Goal: Information Seeking & Learning: Learn about a topic

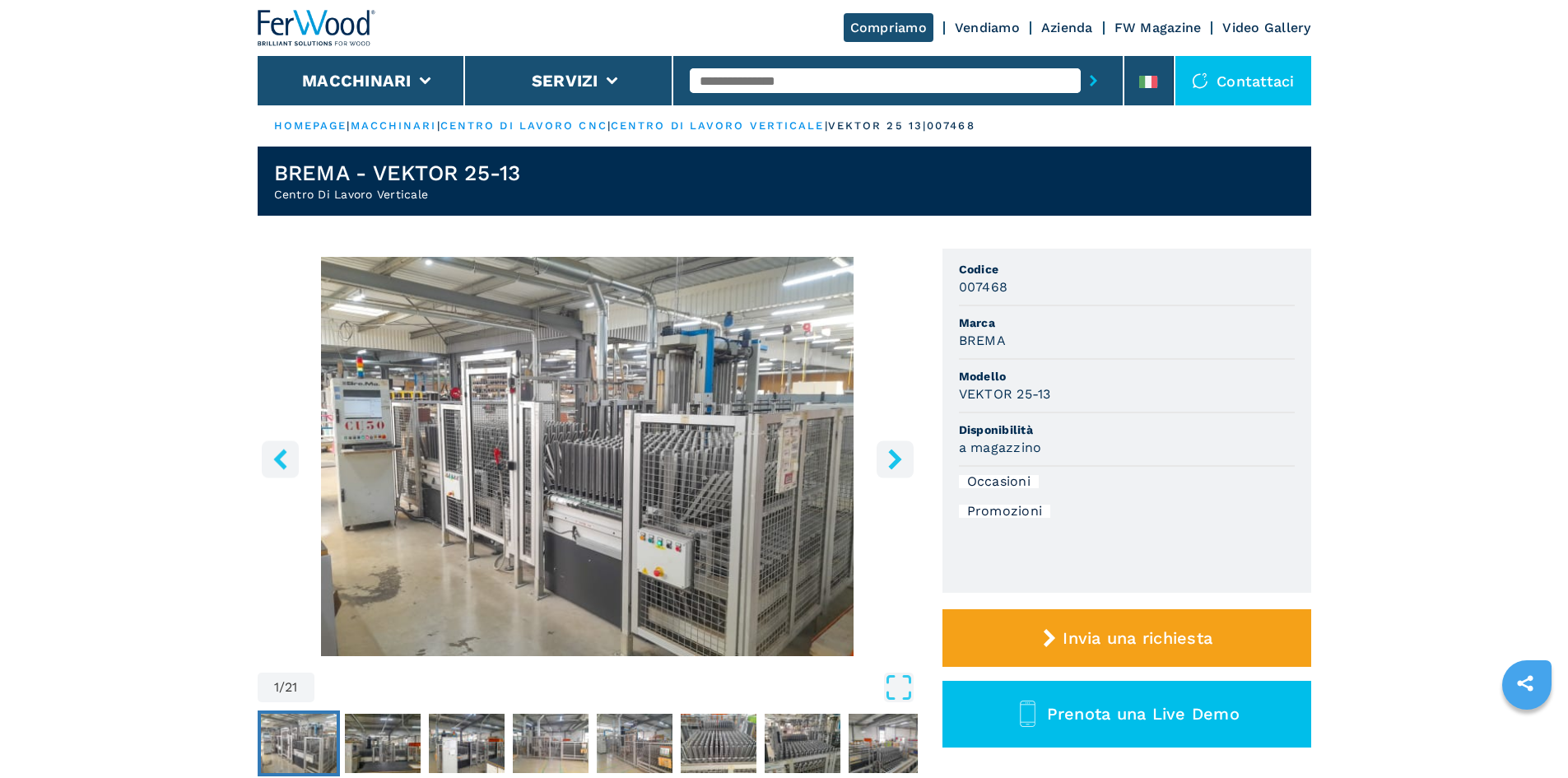
scroll to position [82, 0]
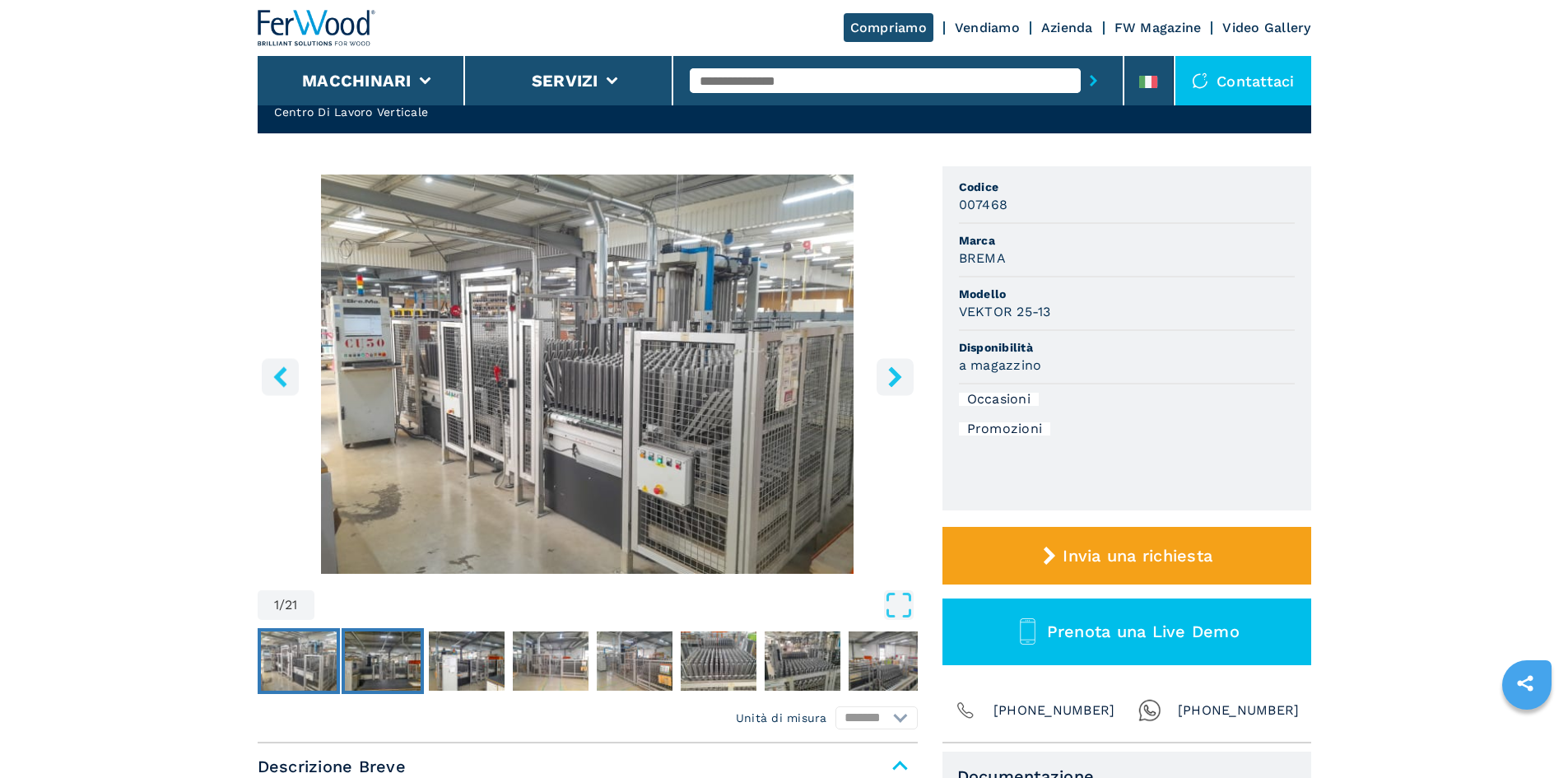
click at [366, 658] on img "Go to Slide 2" at bounding box center [383, 660] width 75 height 59
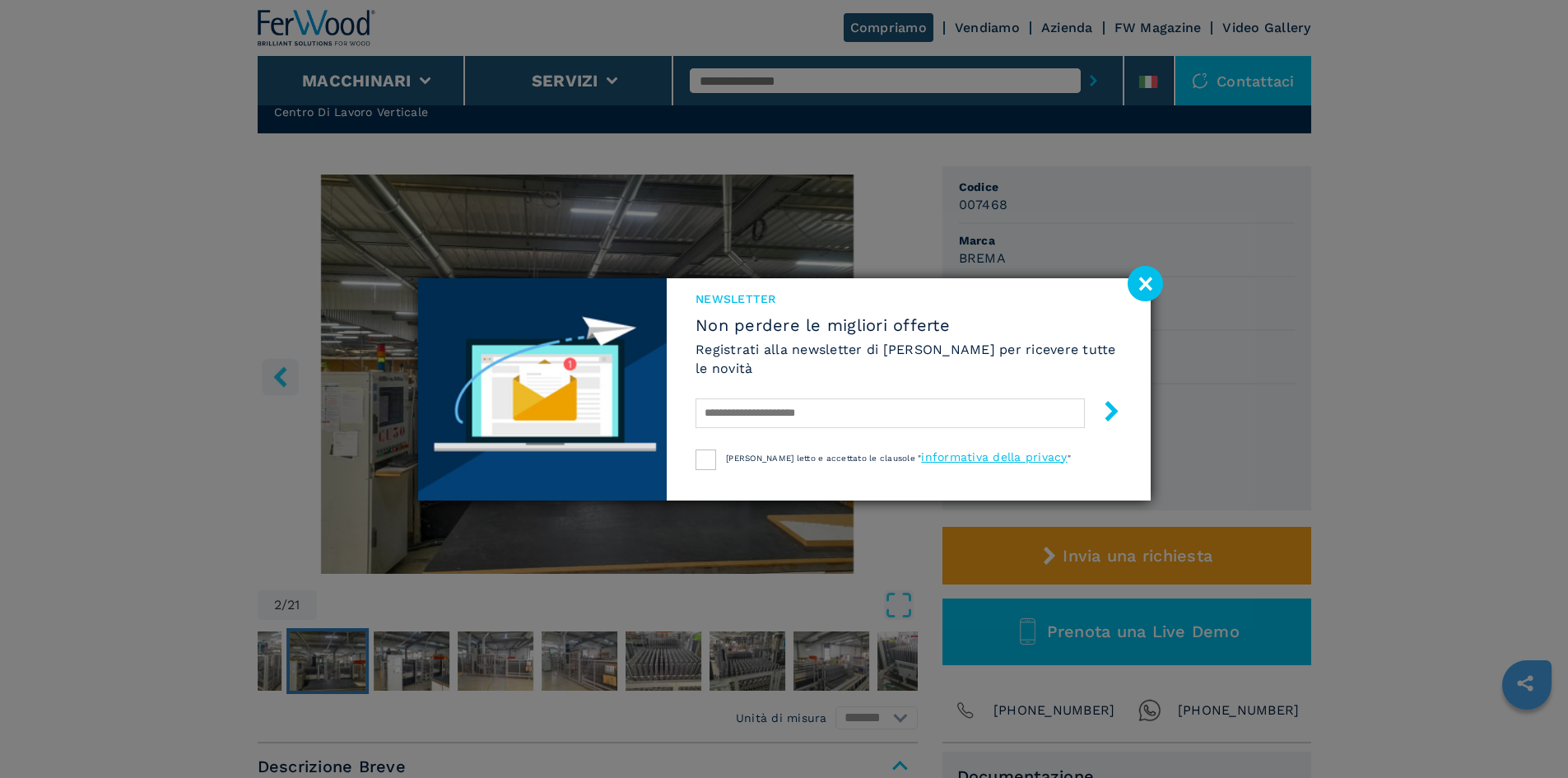
click at [1143, 280] on image at bounding box center [1146, 284] width 36 height 36
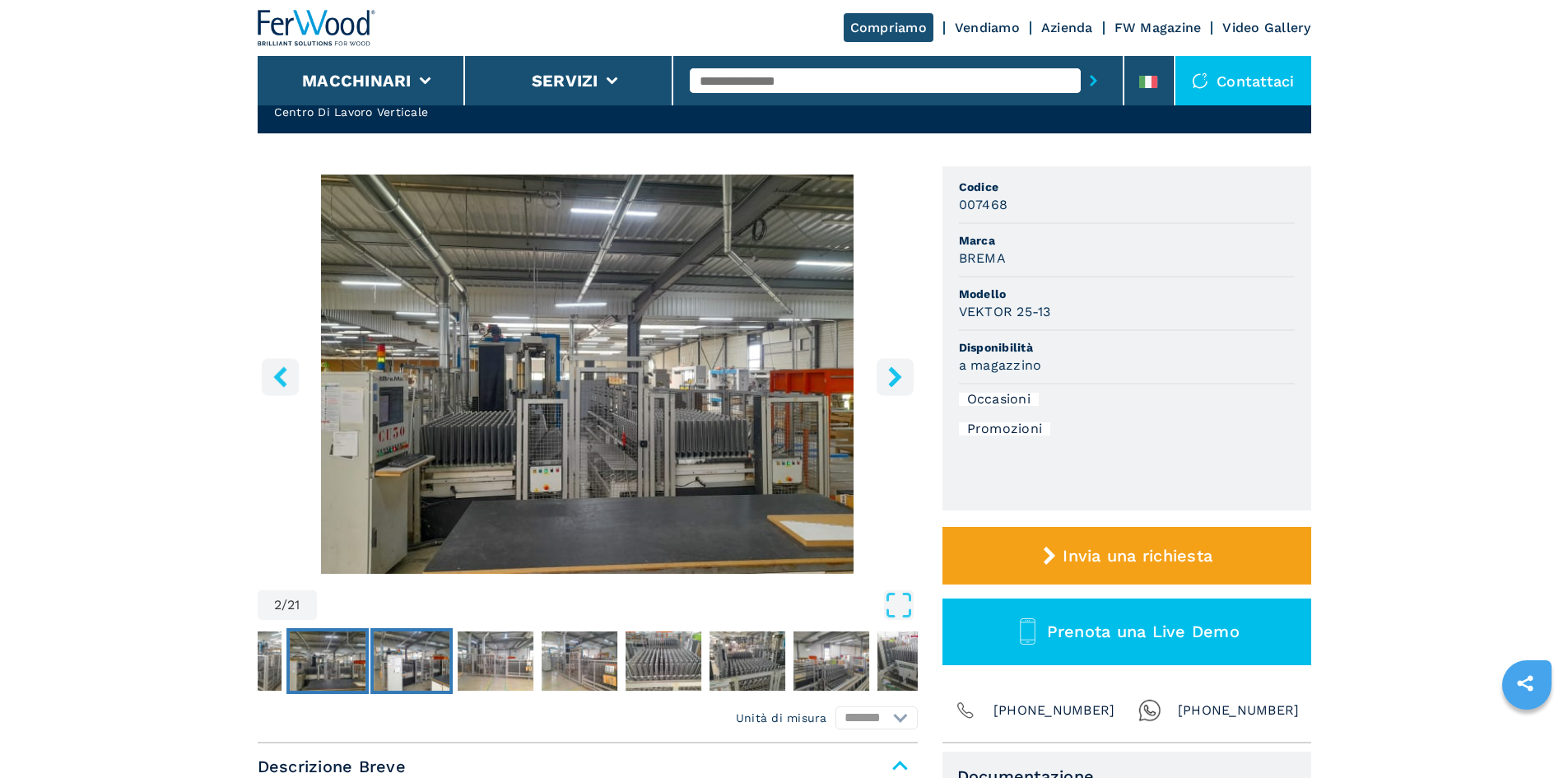
click at [427, 655] on img "Go to Slide 3" at bounding box center [412, 660] width 75 height 59
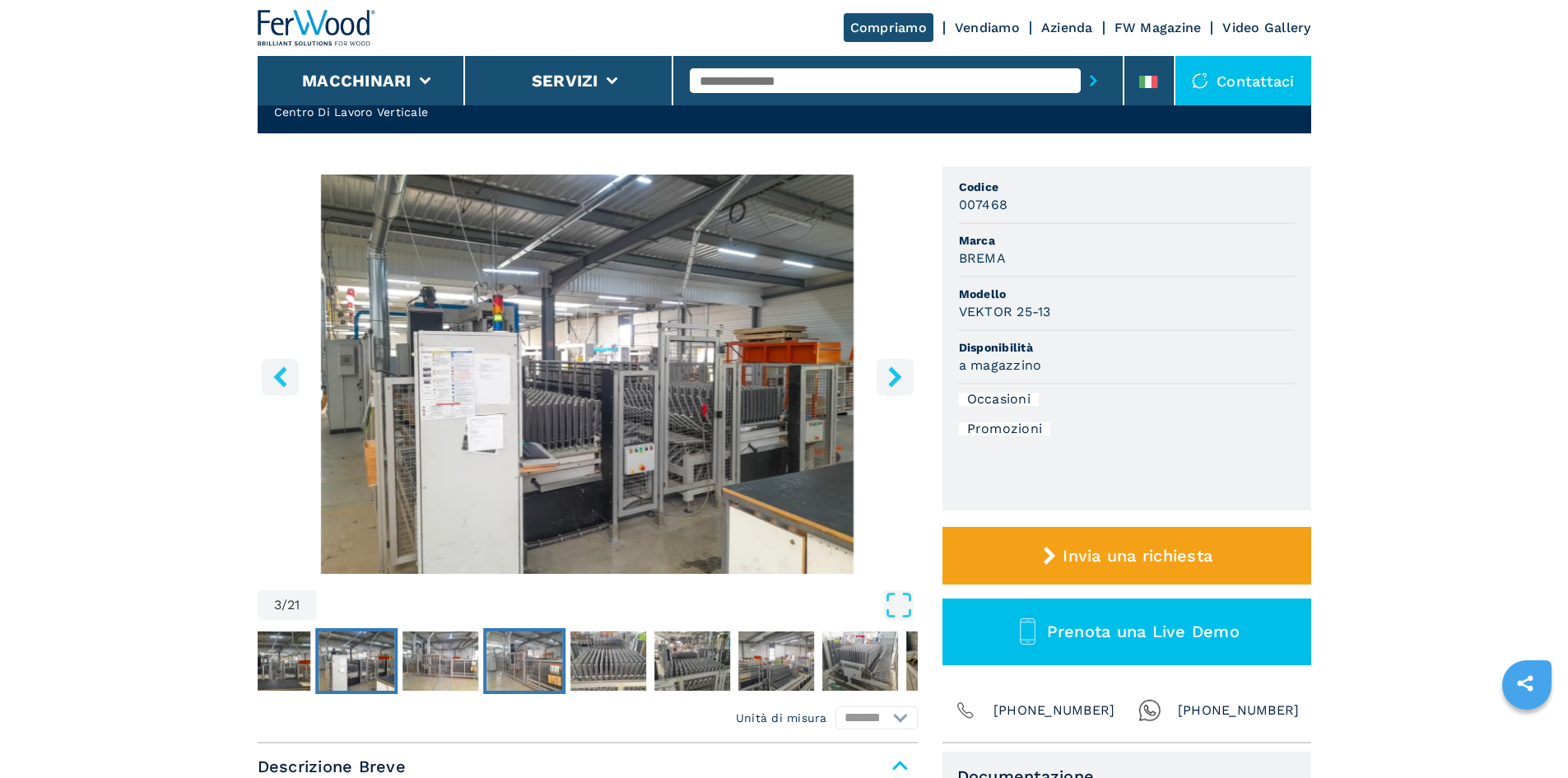
click at [524, 671] on img "Go to Slide 5" at bounding box center [524, 660] width 75 height 59
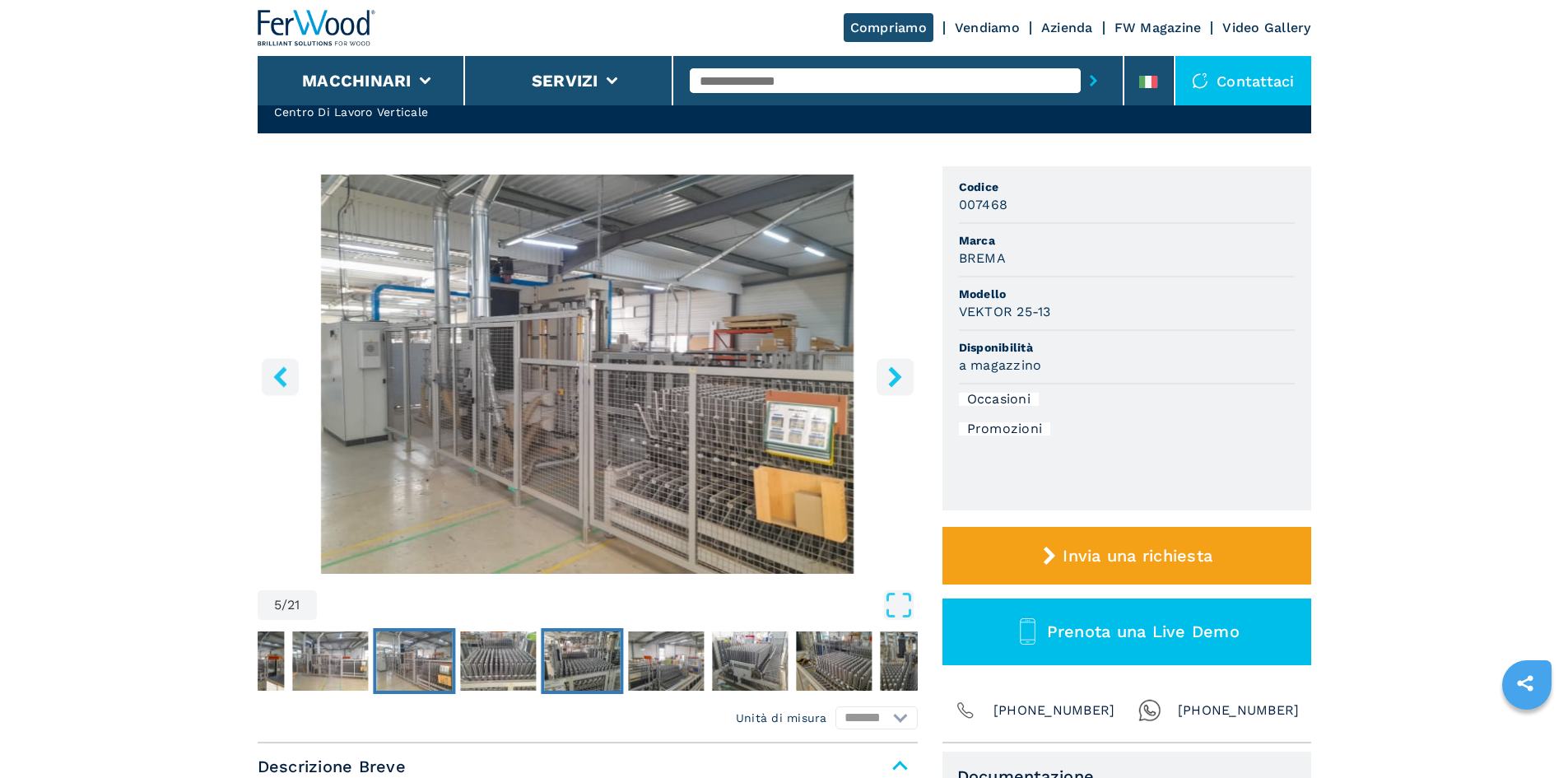
click at [564, 663] on img "Go to Slide 7" at bounding box center [581, 660] width 75 height 59
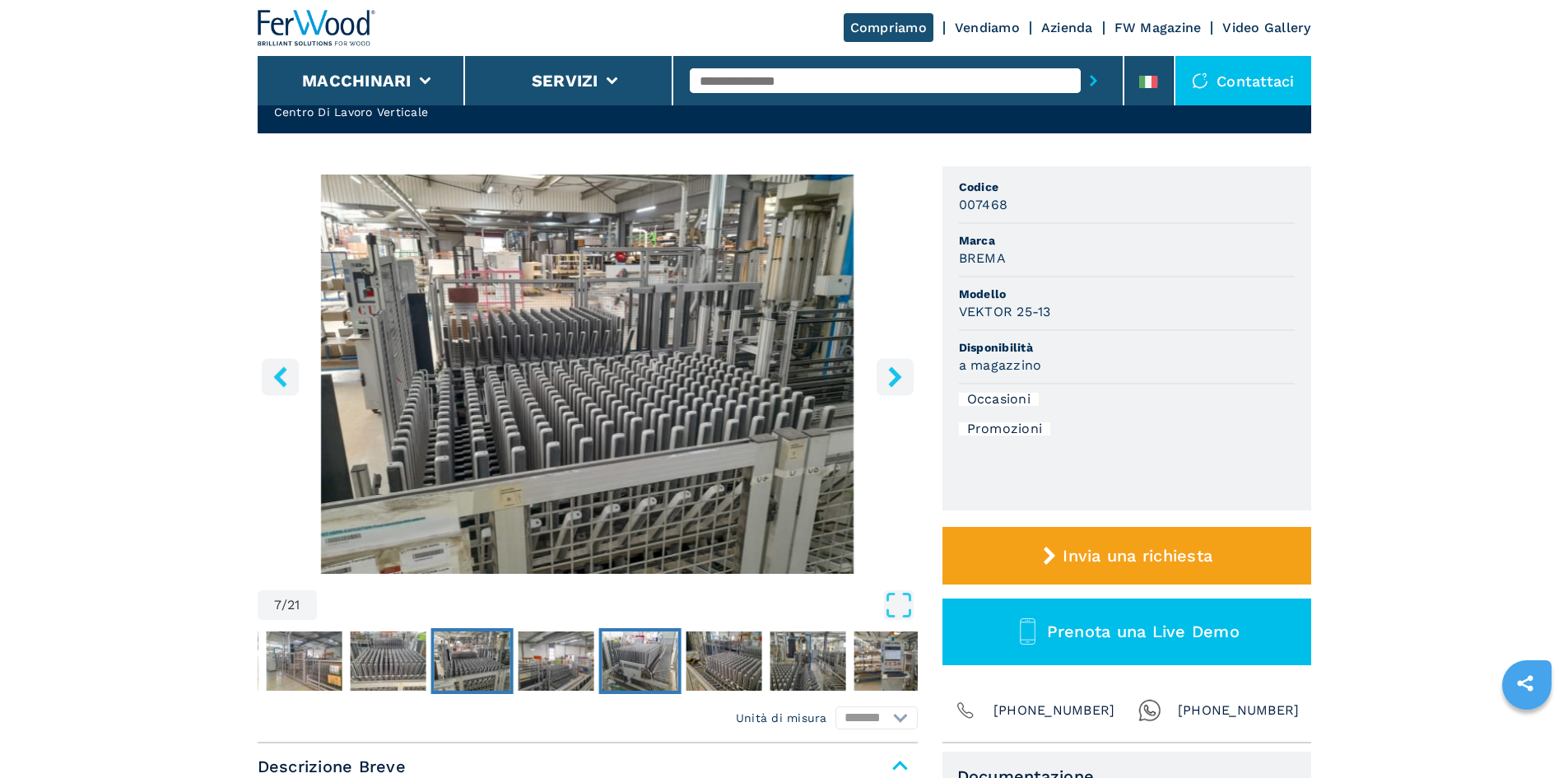
click at [650, 662] on img "Go to Slide 9" at bounding box center [640, 660] width 75 height 59
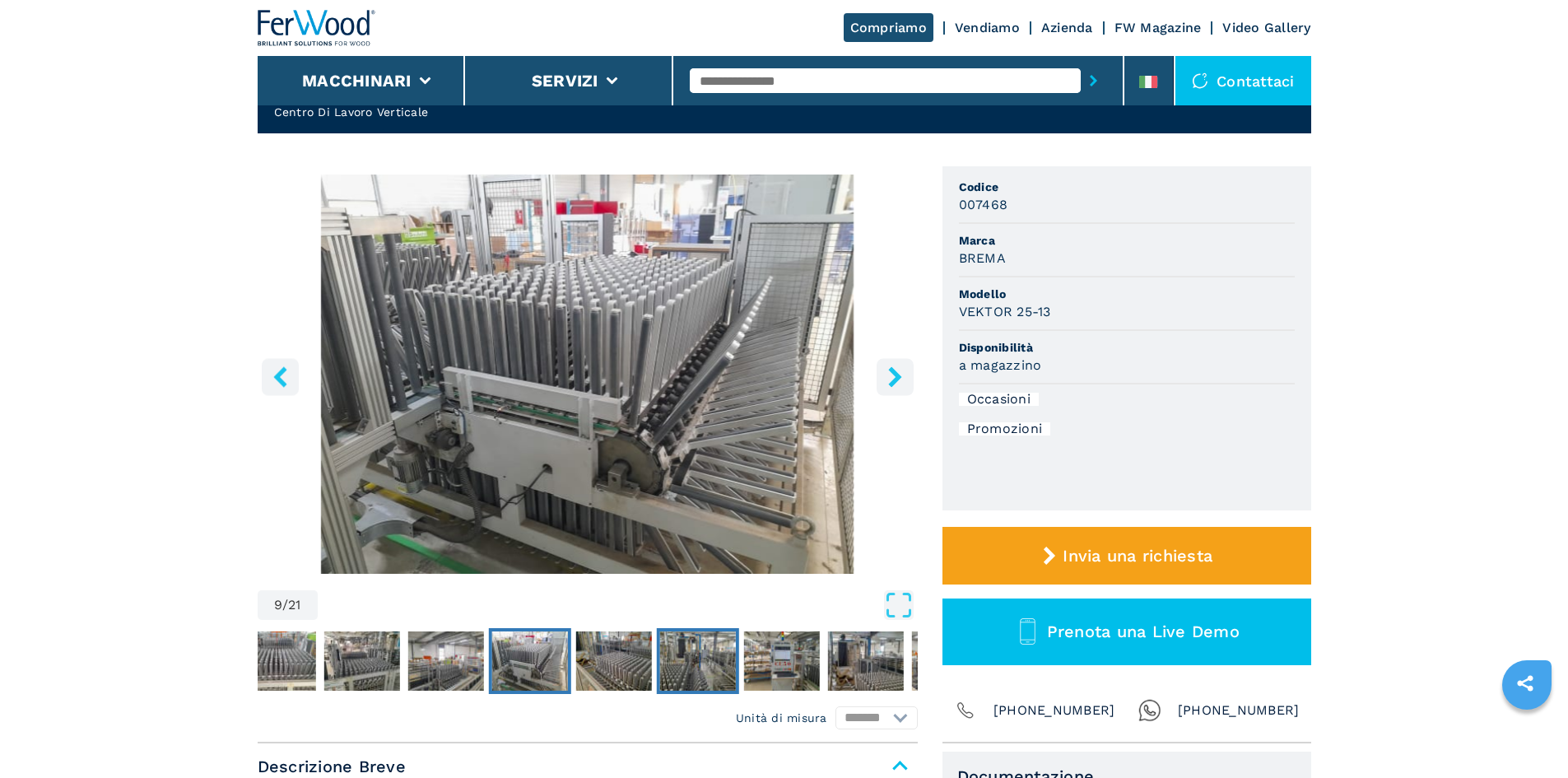
click at [691, 659] on img "Go to Slide 11" at bounding box center [697, 660] width 75 height 59
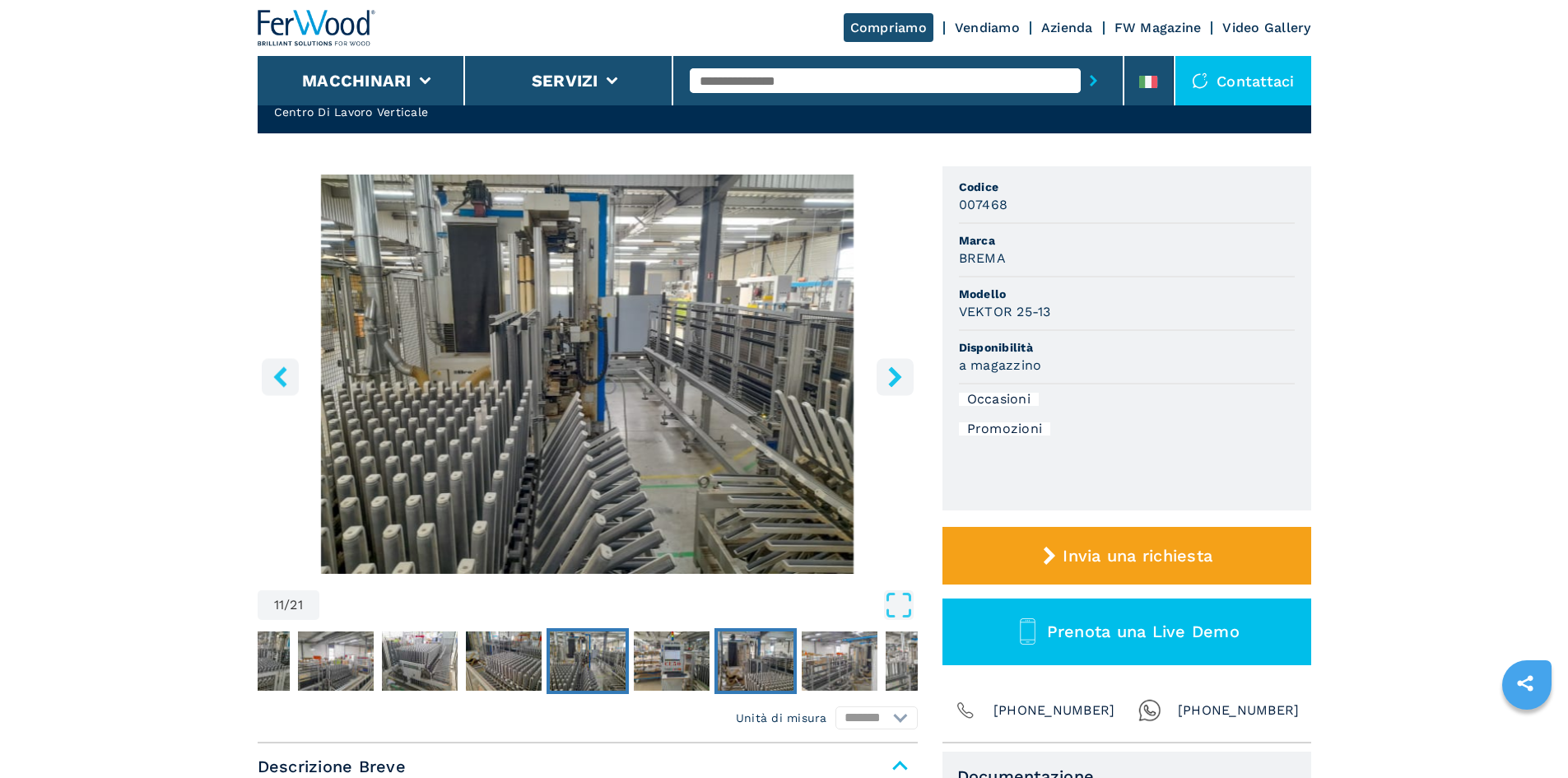
click at [752, 660] on img "Go to Slide 13" at bounding box center [756, 660] width 75 height 59
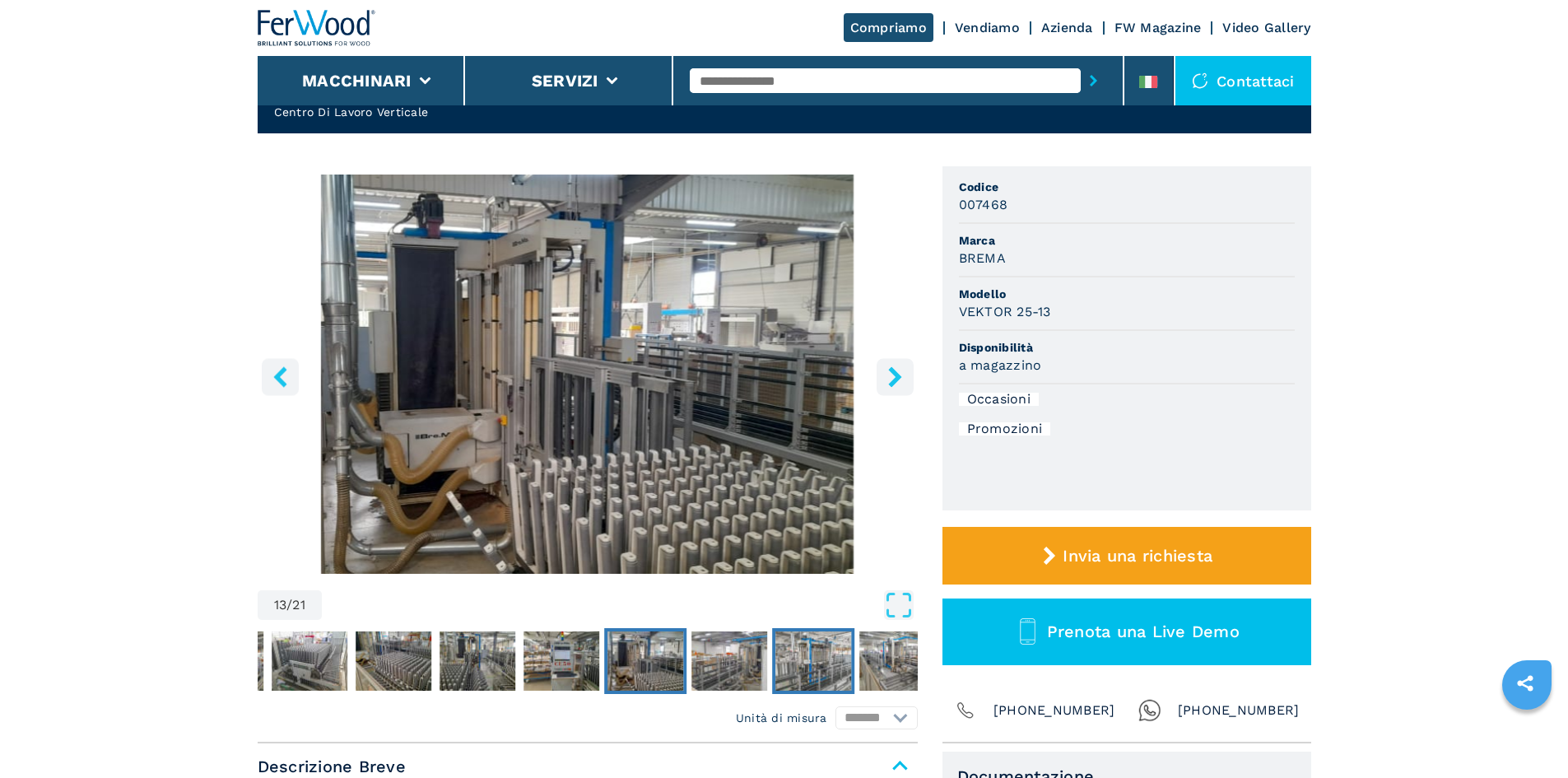
click at [805, 656] on img "Go to Slide 15" at bounding box center [813, 660] width 75 height 59
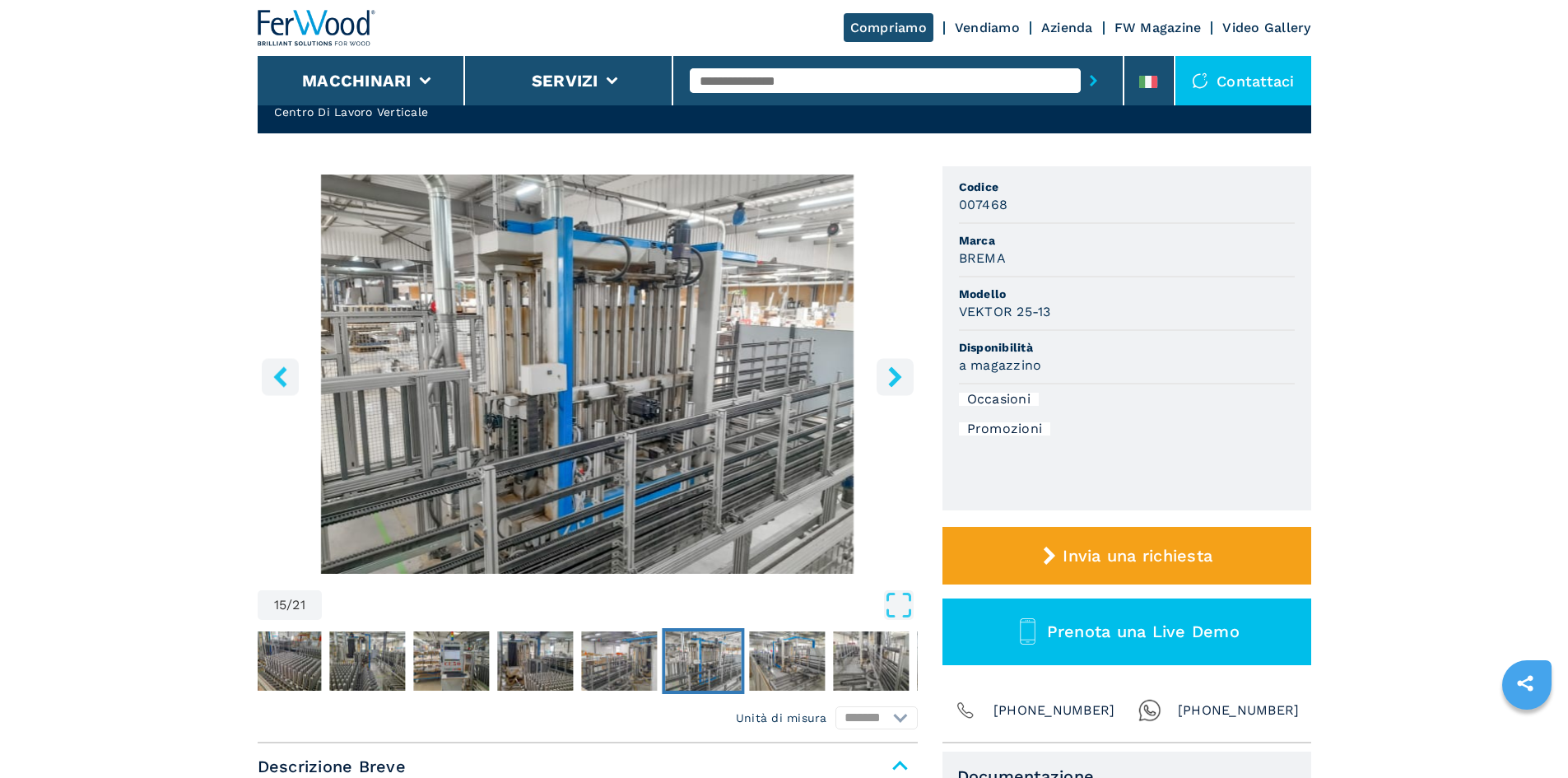
click at [697, 667] on img "Go to Slide 15" at bounding box center [703, 660] width 75 height 59
click at [637, 672] on img "Go to Slide 14" at bounding box center [619, 660] width 75 height 59
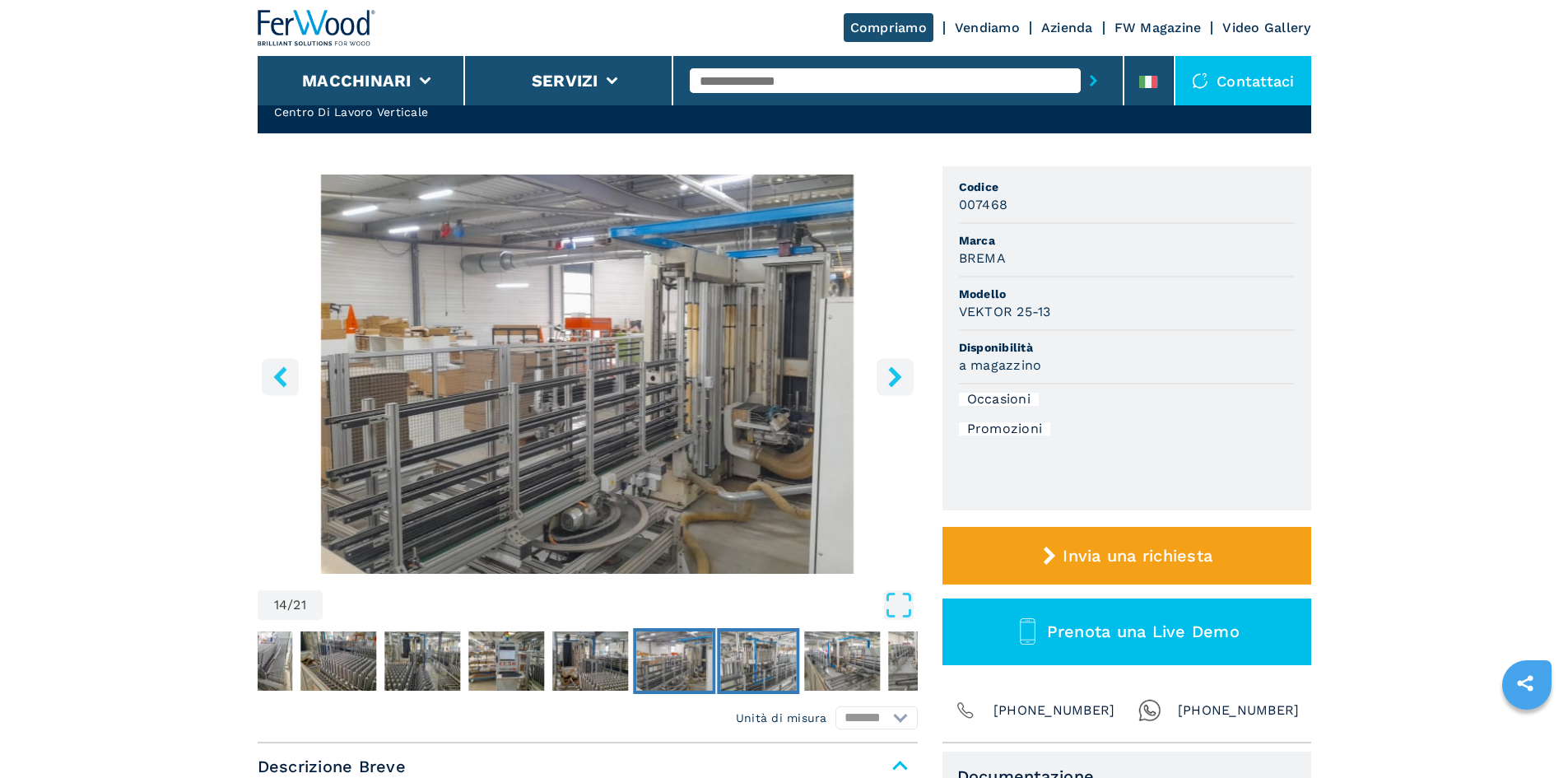
click at [767, 658] on img "Go to Slide 15" at bounding box center [758, 660] width 75 height 59
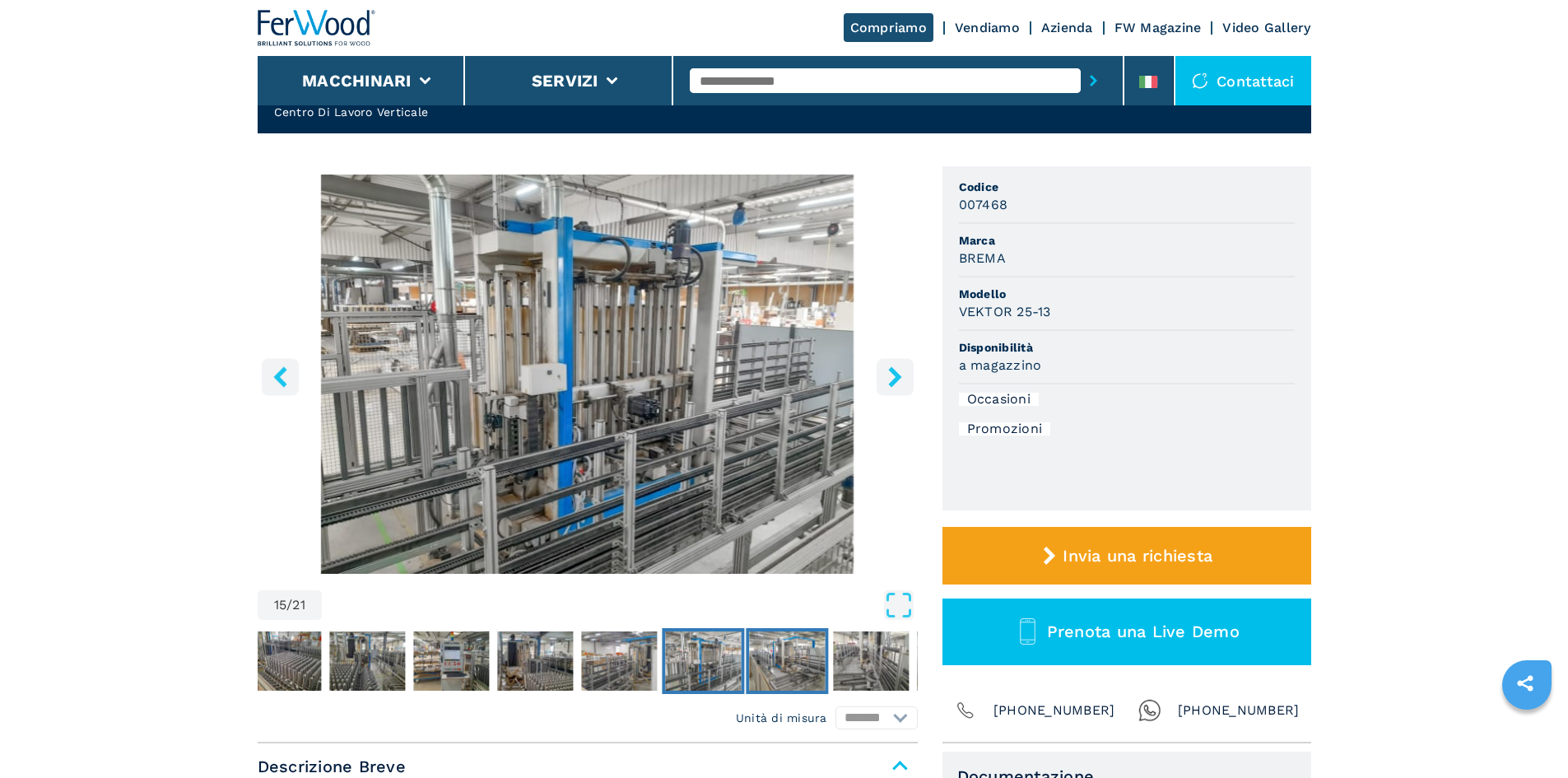
click at [791, 658] on img "Go to Slide 16" at bounding box center [787, 660] width 75 height 59
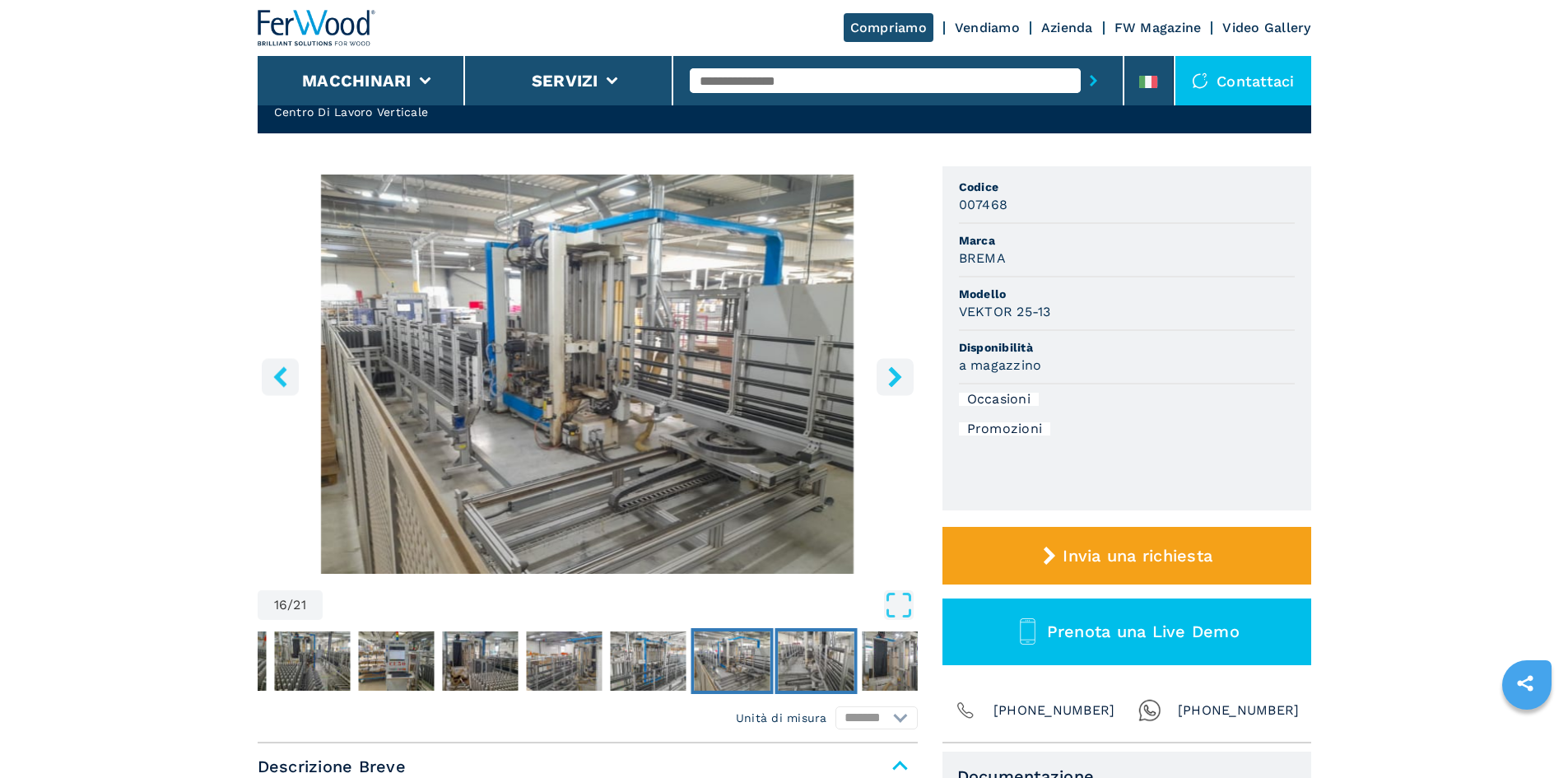
click at [816, 663] on img "Go to Slide 17" at bounding box center [816, 660] width 75 height 59
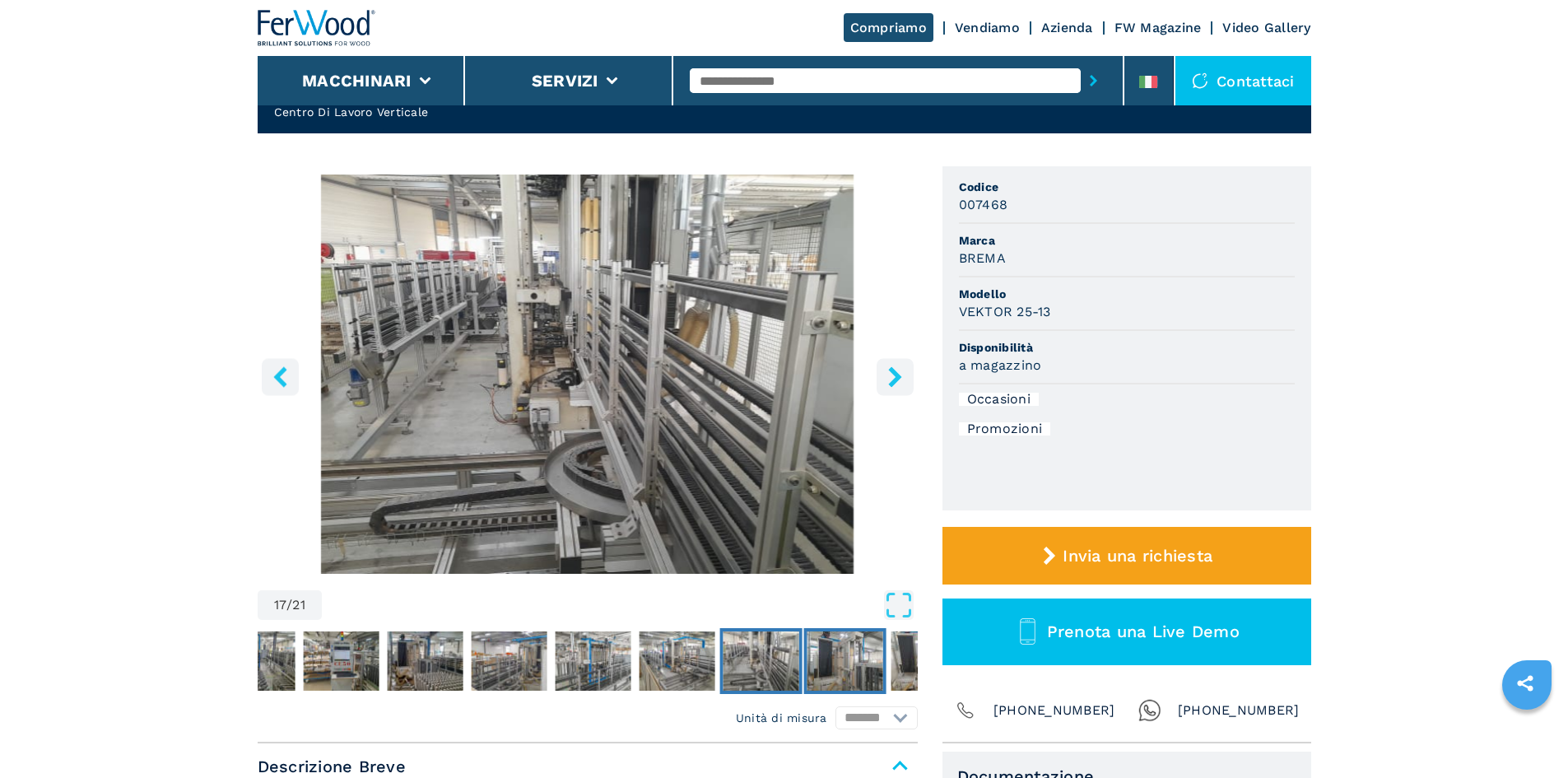
click at [835, 667] on img "Go to Slide 18" at bounding box center [844, 660] width 75 height 59
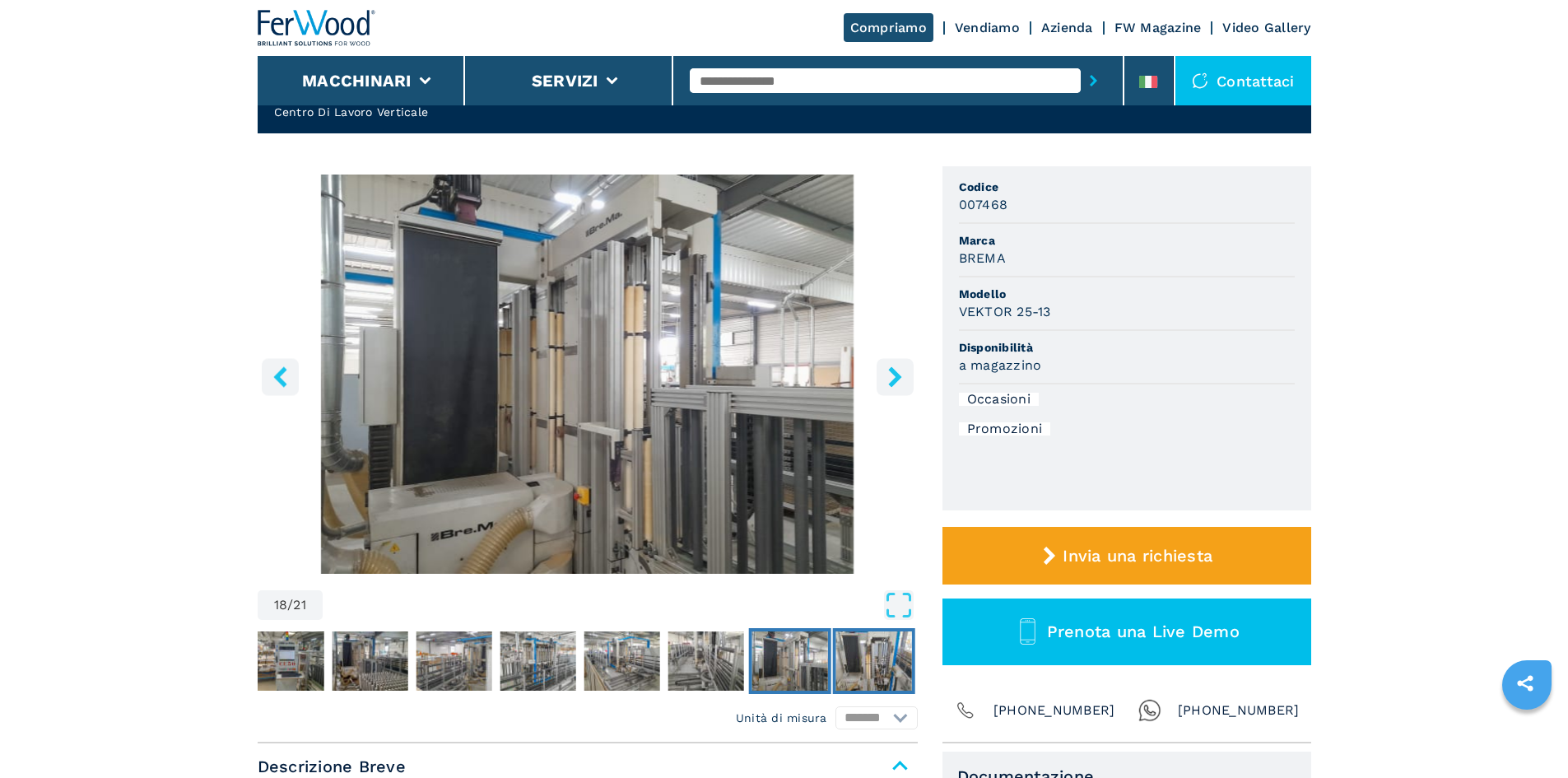
click at [868, 657] on img "Go to Slide 19" at bounding box center [874, 660] width 75 height 59
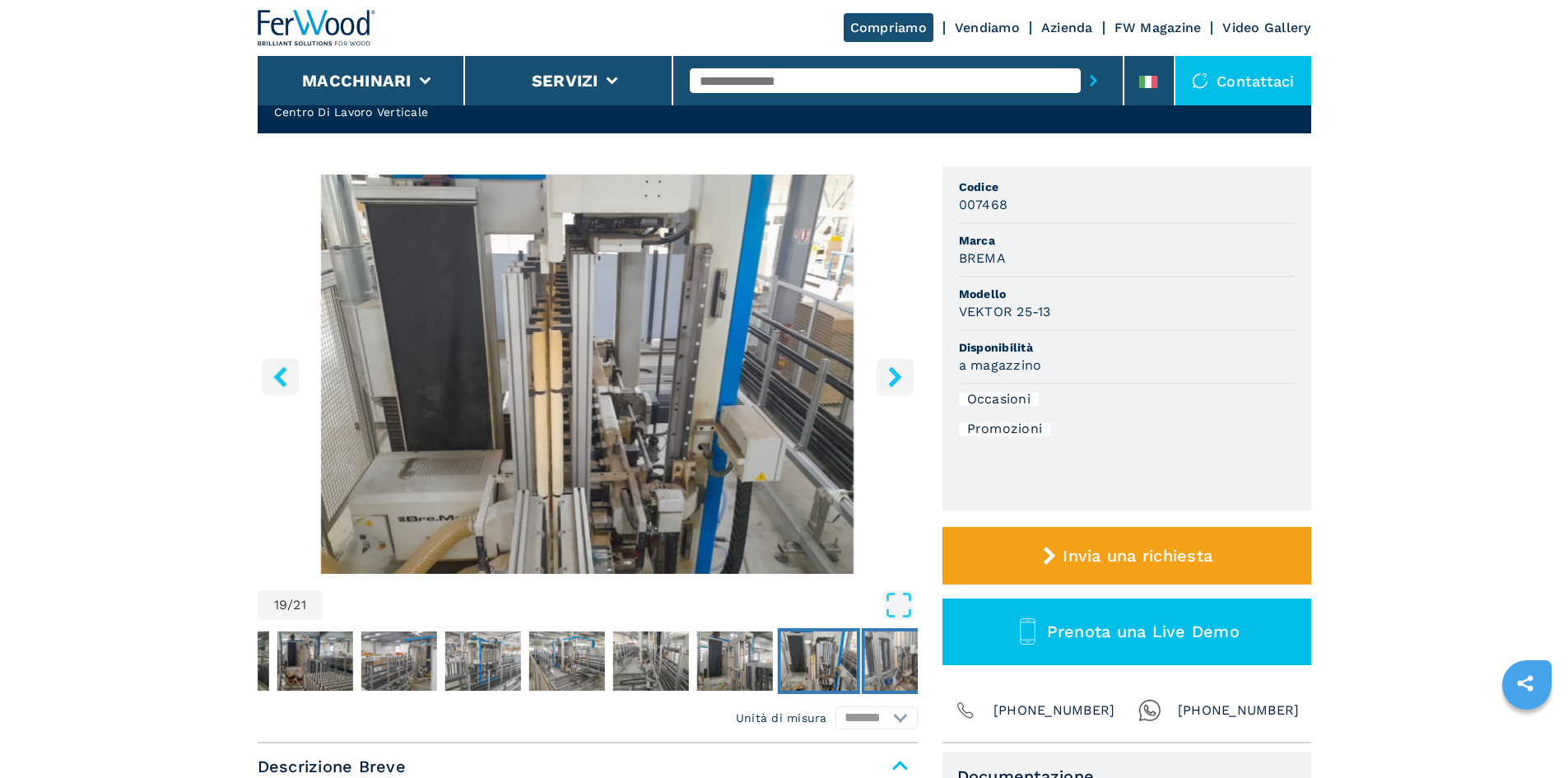
click at [869, 657] on img "Go to Slide 20" at bounding box center [902, 660] width 75 height 59
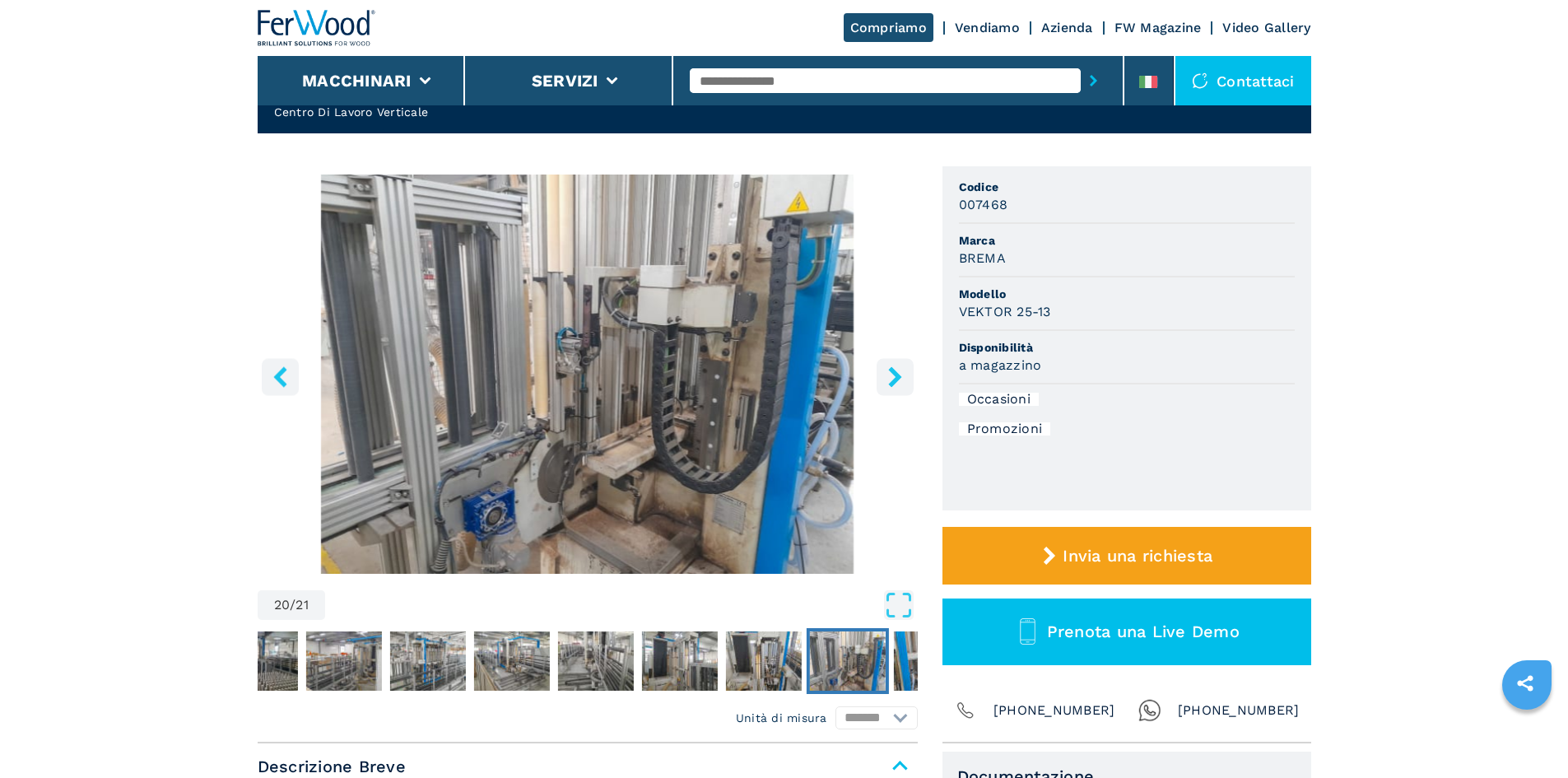
click at [869, 657] on img "Go to Slide 20" at bounding box center [847, 660] width 75 height 59
click at [895, 663] on img "Go to Slide 21" at bounding box center [931, 660] width 75 height 59
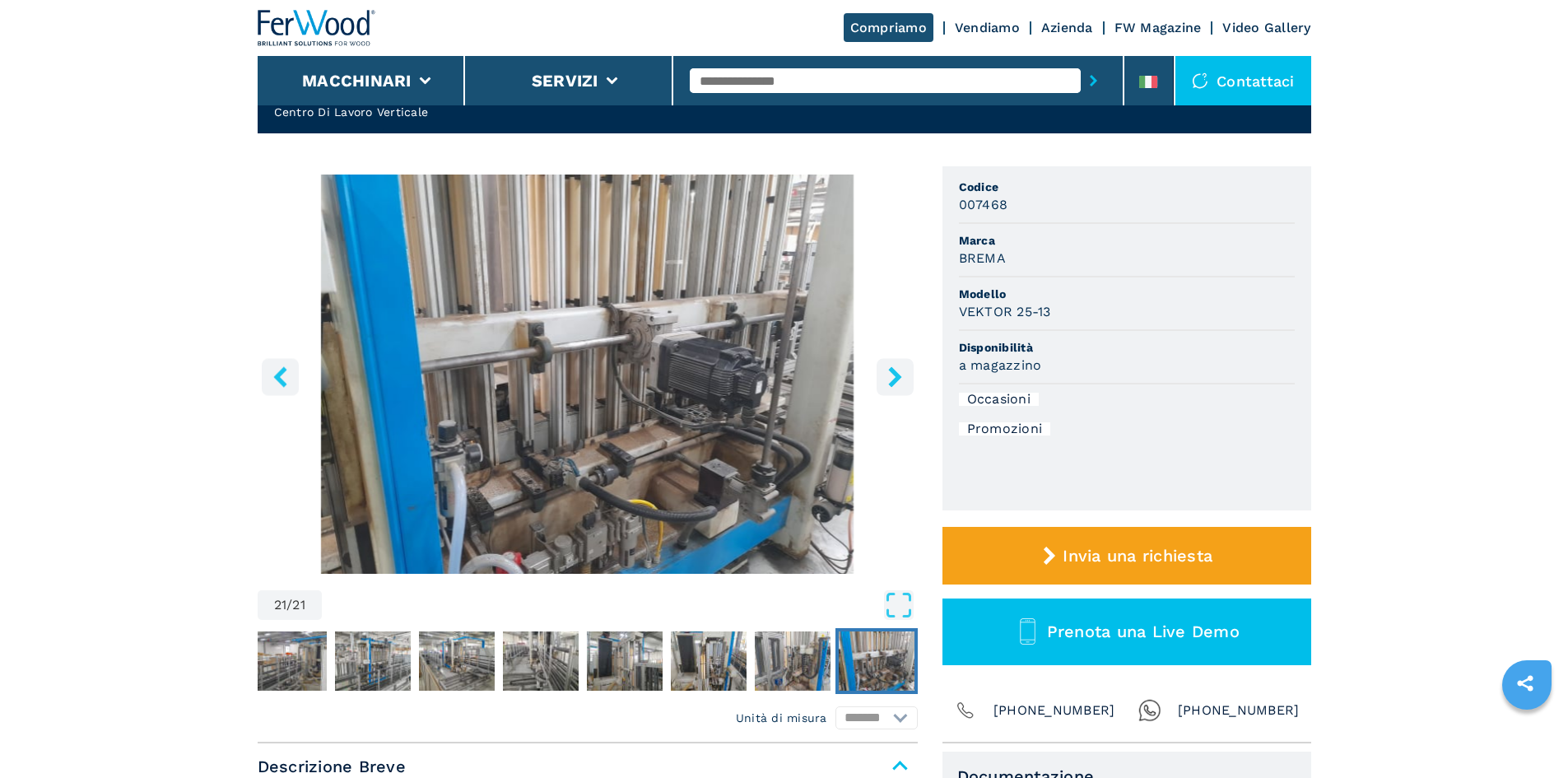
click at [895, 663] on img "Go to Slide 21" at bounding box center [876, 660] width 75 height 59
click at [808, 665] on img "Go to Slide 20" at bounding box center [792, 660] width 75 height 59
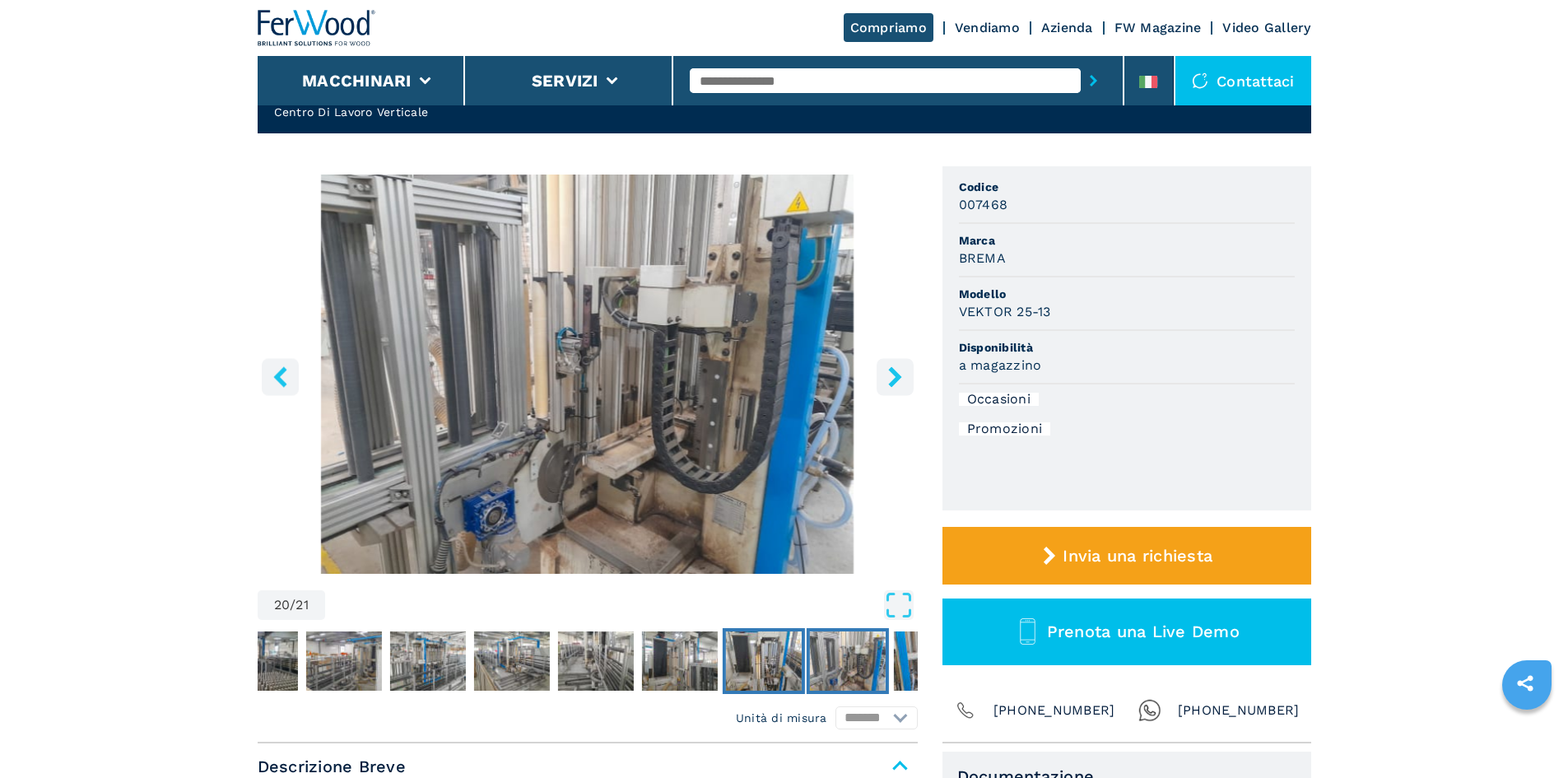
click at [762, 663] on img "Go to Slide 19" at bounding box center [763, 660] width 75 height 59
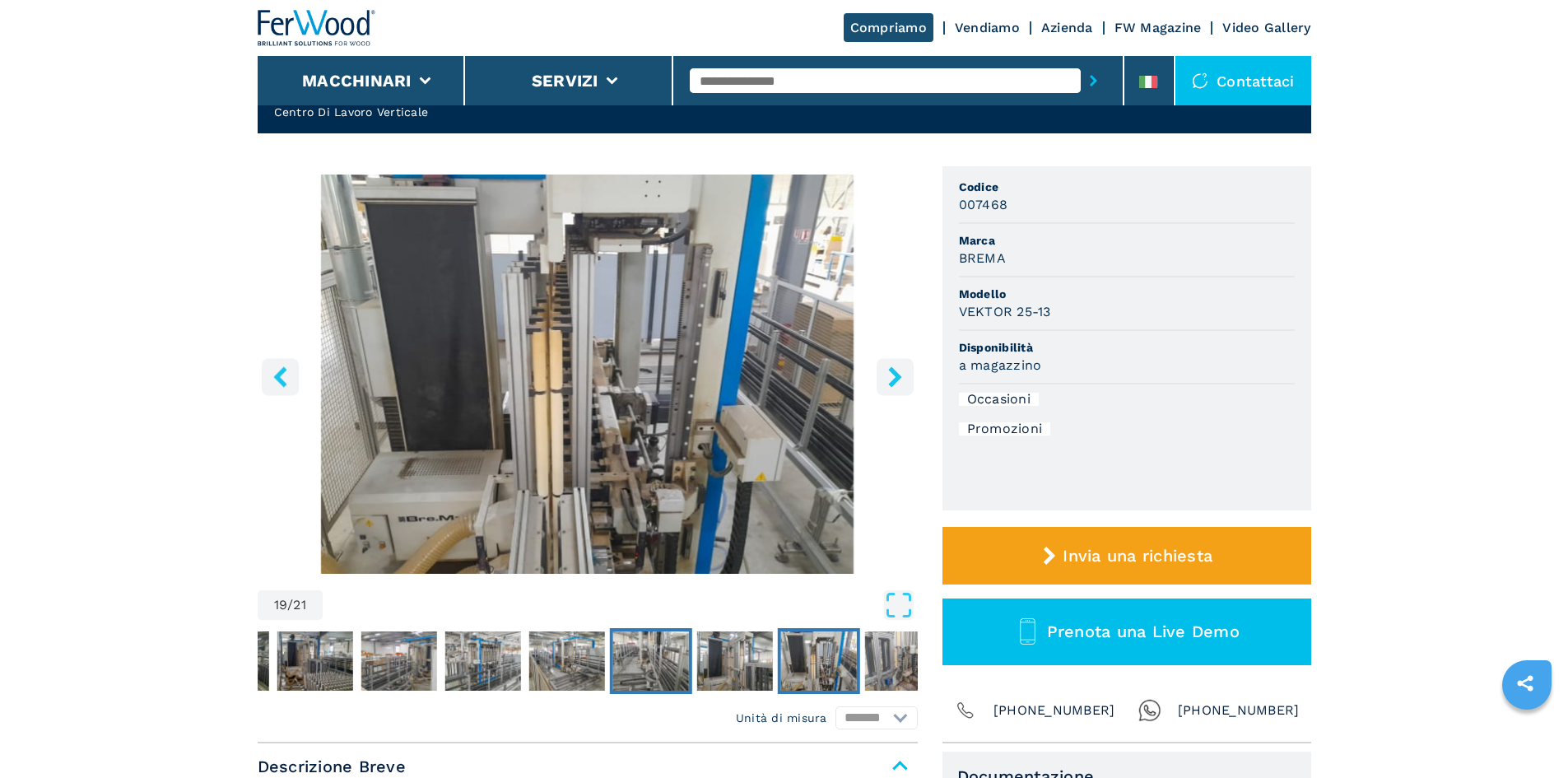
click at [691, 647] on button "Go to Slide 17" at bounding box center [649, 661] width 82 height 66
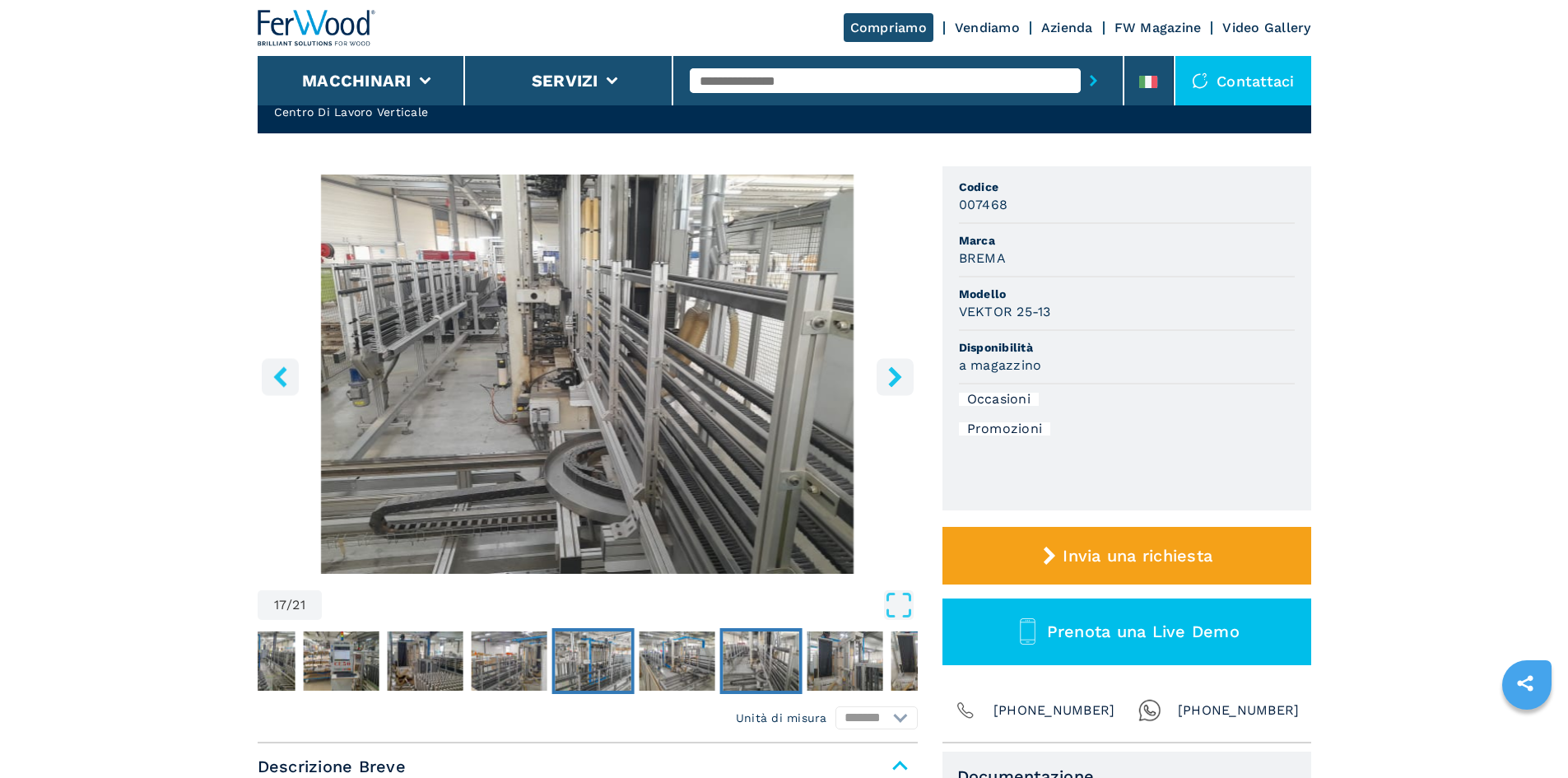
click at [615, 660] on img "Go to Slide 15" at bounding box center [593, 660] width 75 height 59
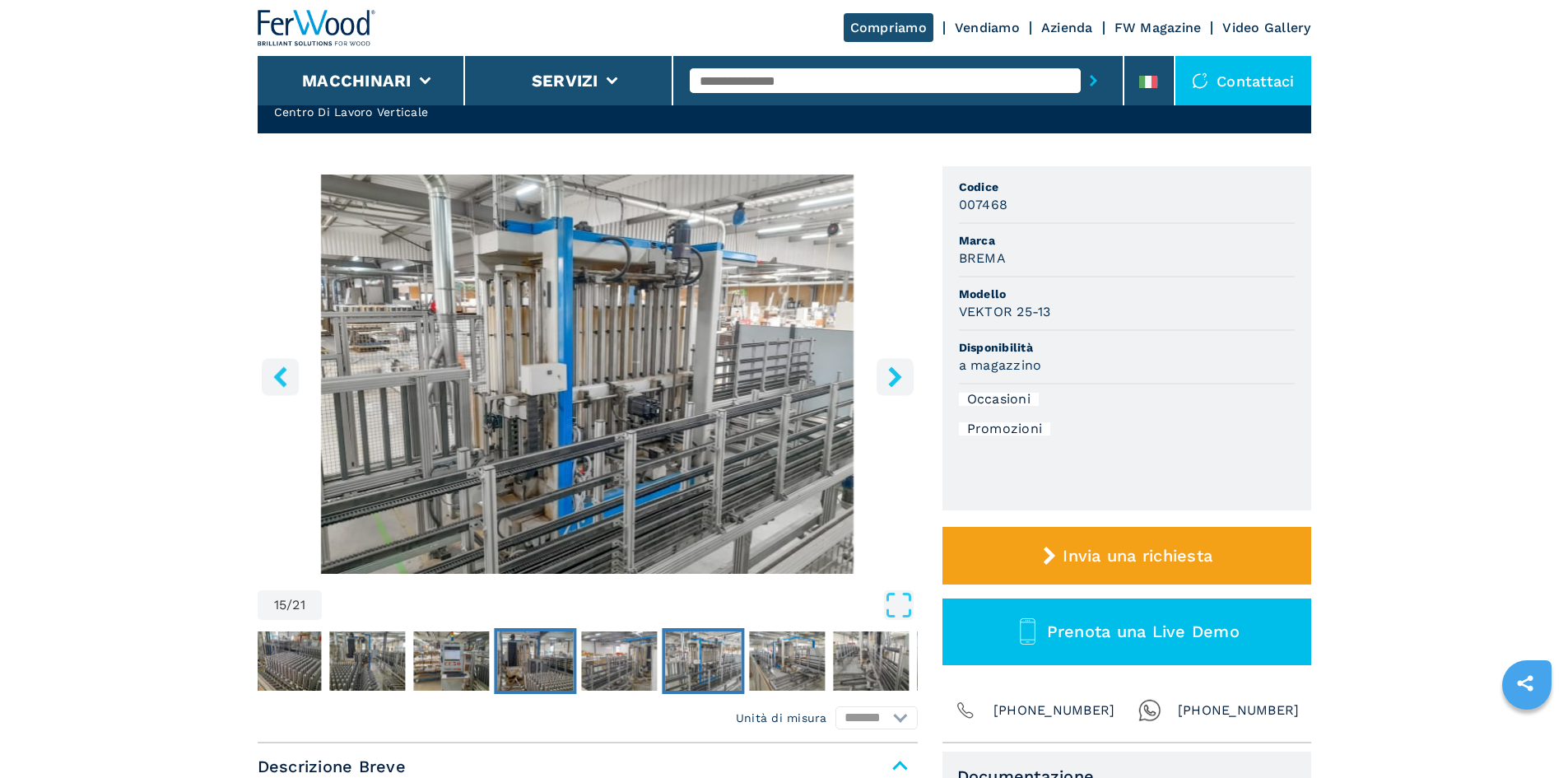
click at [547, 659] on img "Go to Slide 13" at bounding box center [535, 660] width 75 height 59
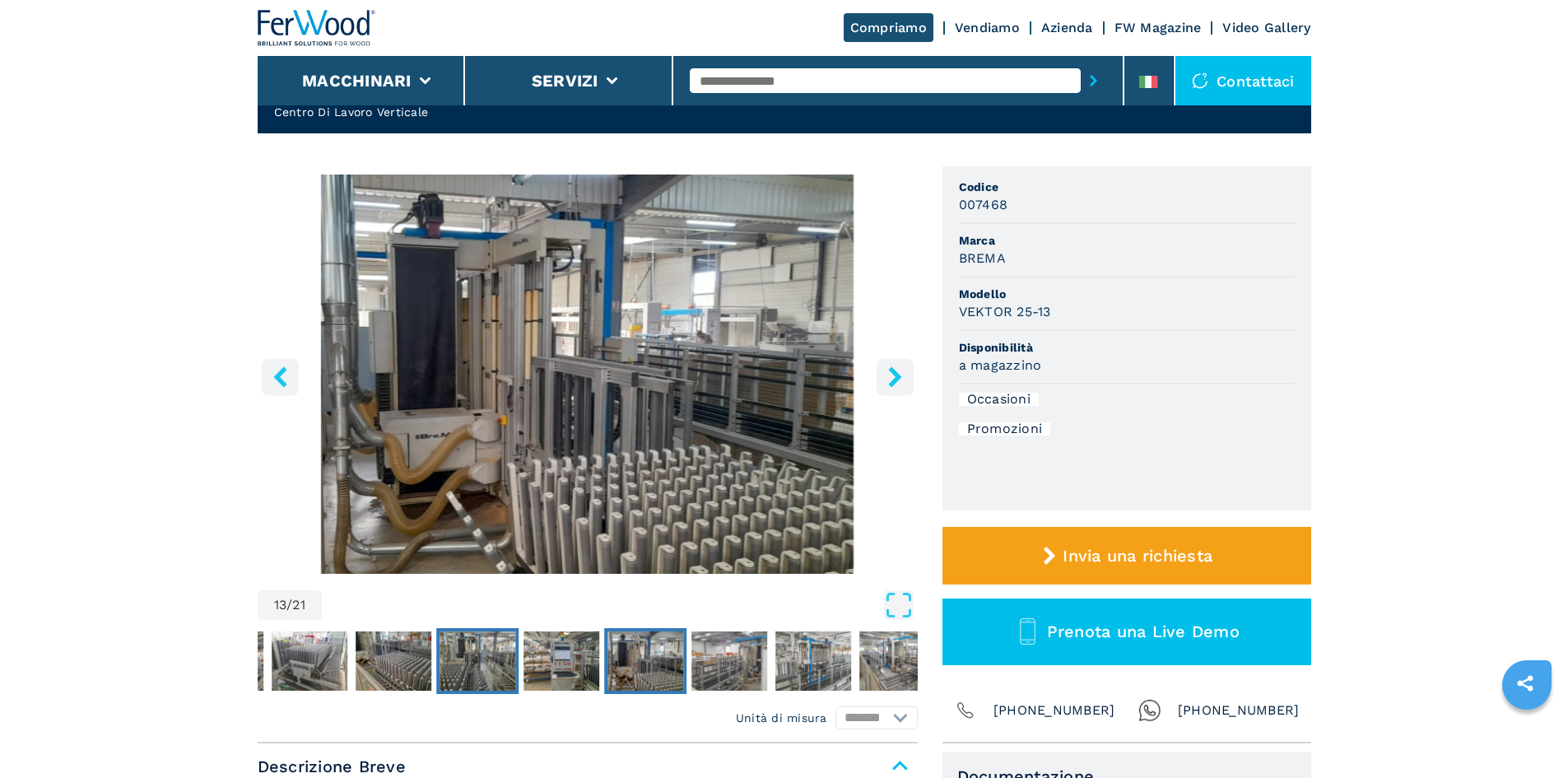
click at [468, 660] on img "Go to Slide 11" at bounding box center [477, 660] width 75 height 59
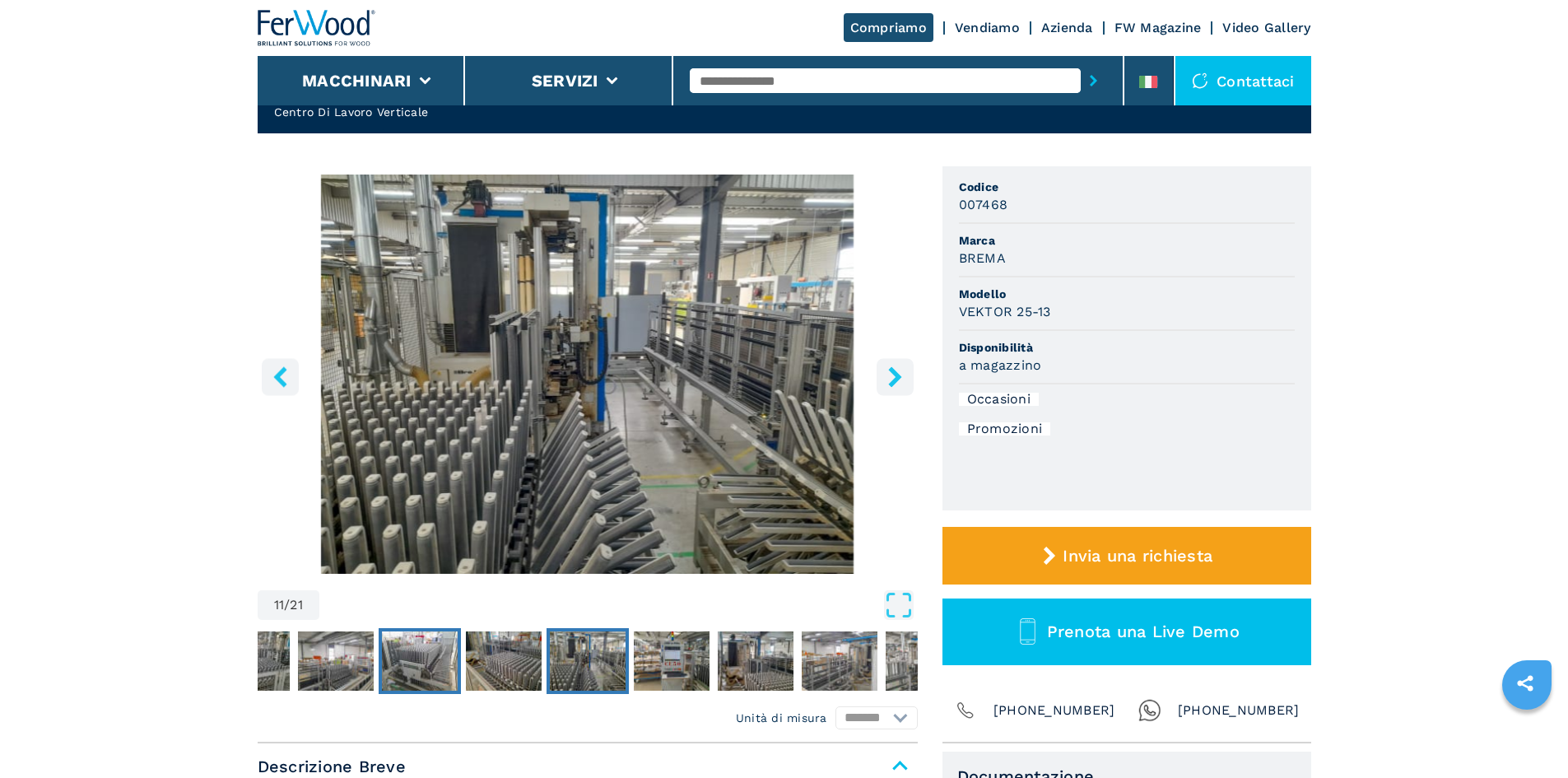
click at [442, 666] on img "Go to Slide 9" at bounding box center [419, 660] width 75 height 59
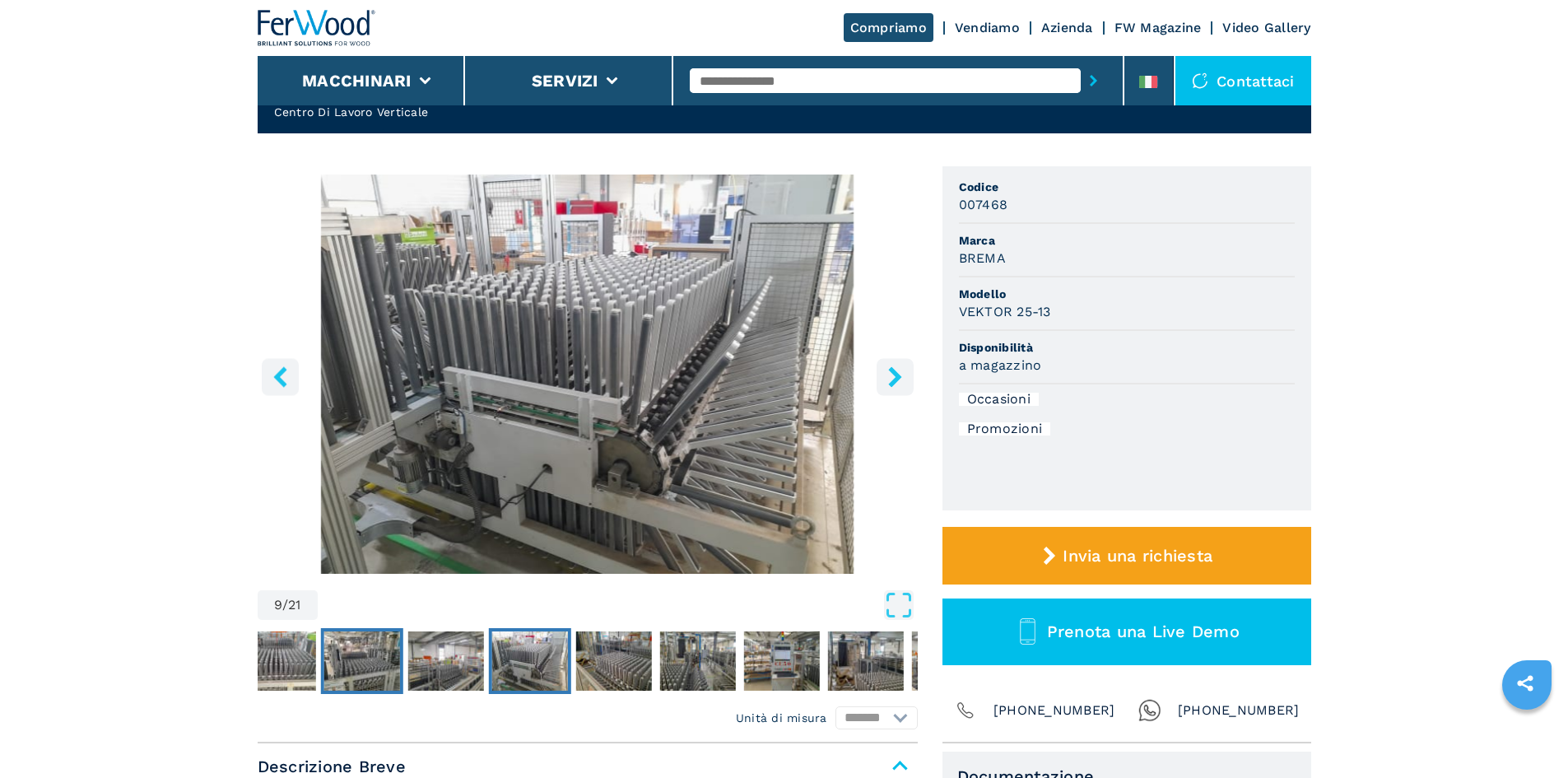
click at [376, 673] on img "Go to Slide 7" at bounding box center [361, 660] width 75 height 59
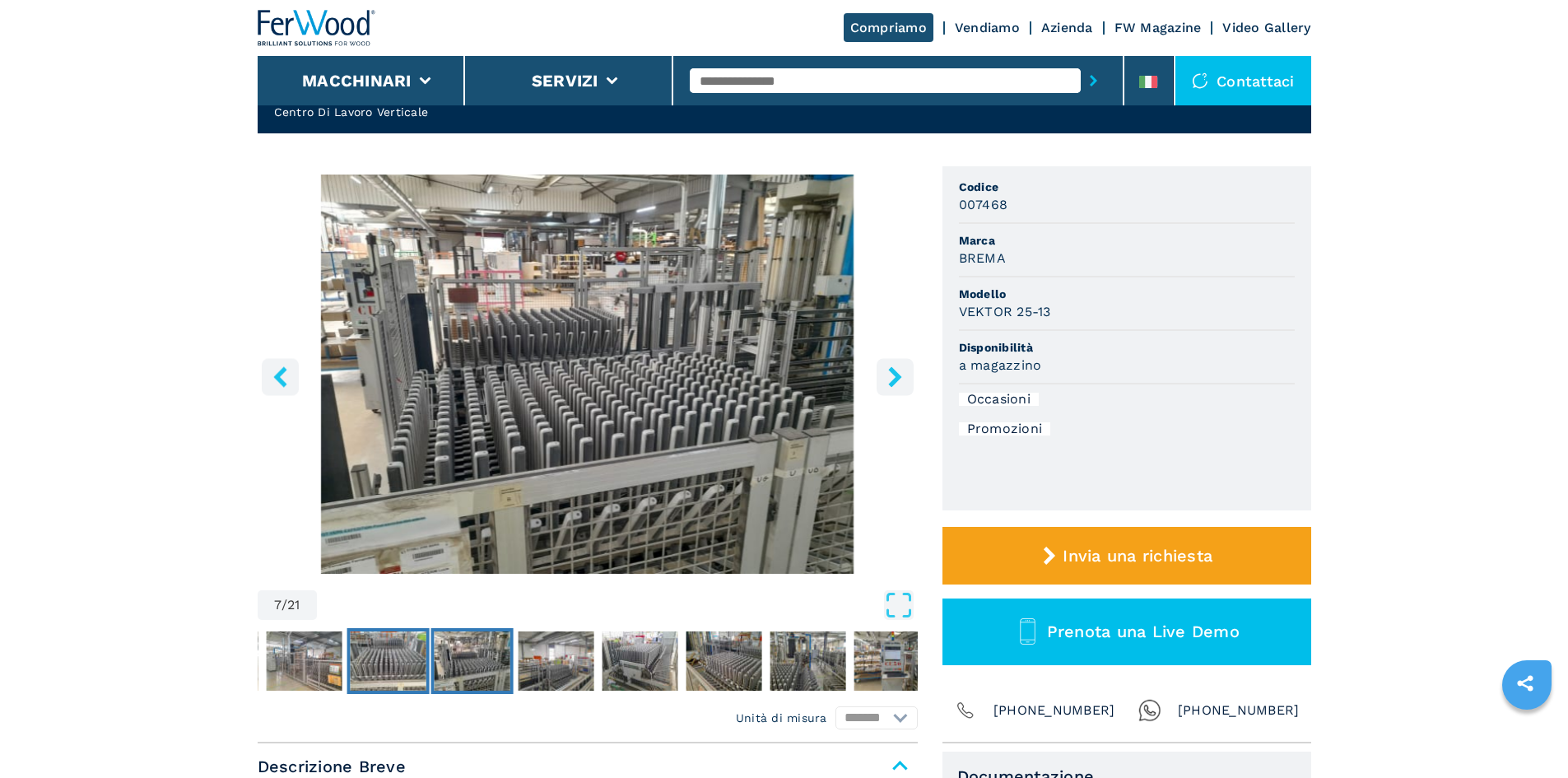
click at [387, 659] on img "Go to Slide 6" at bounding box center [387, 660] width 75 height 59
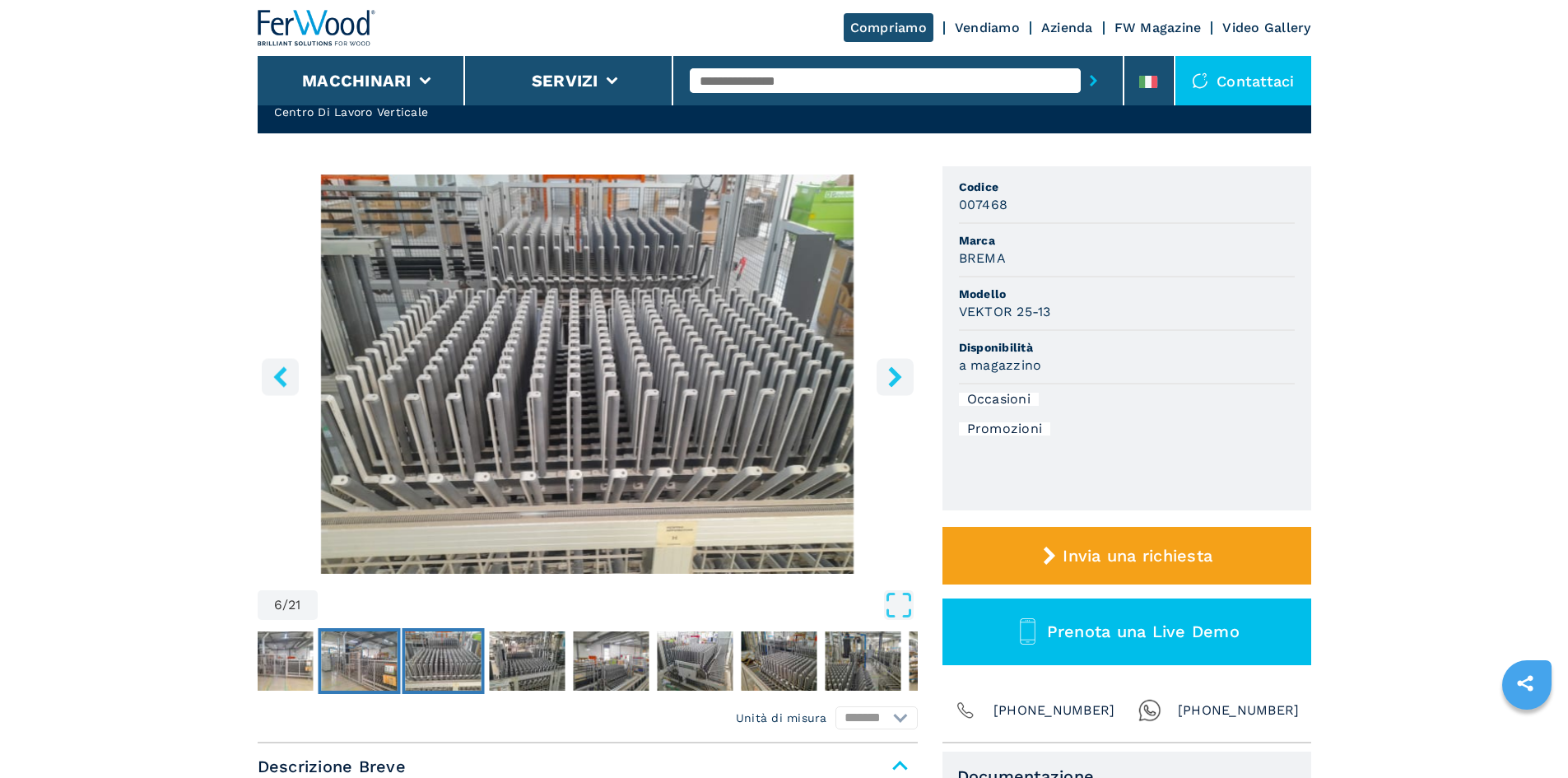
click at [359, 662] on img "Go to Slide 5" at bounding box center [359, 660] width 75 height 59
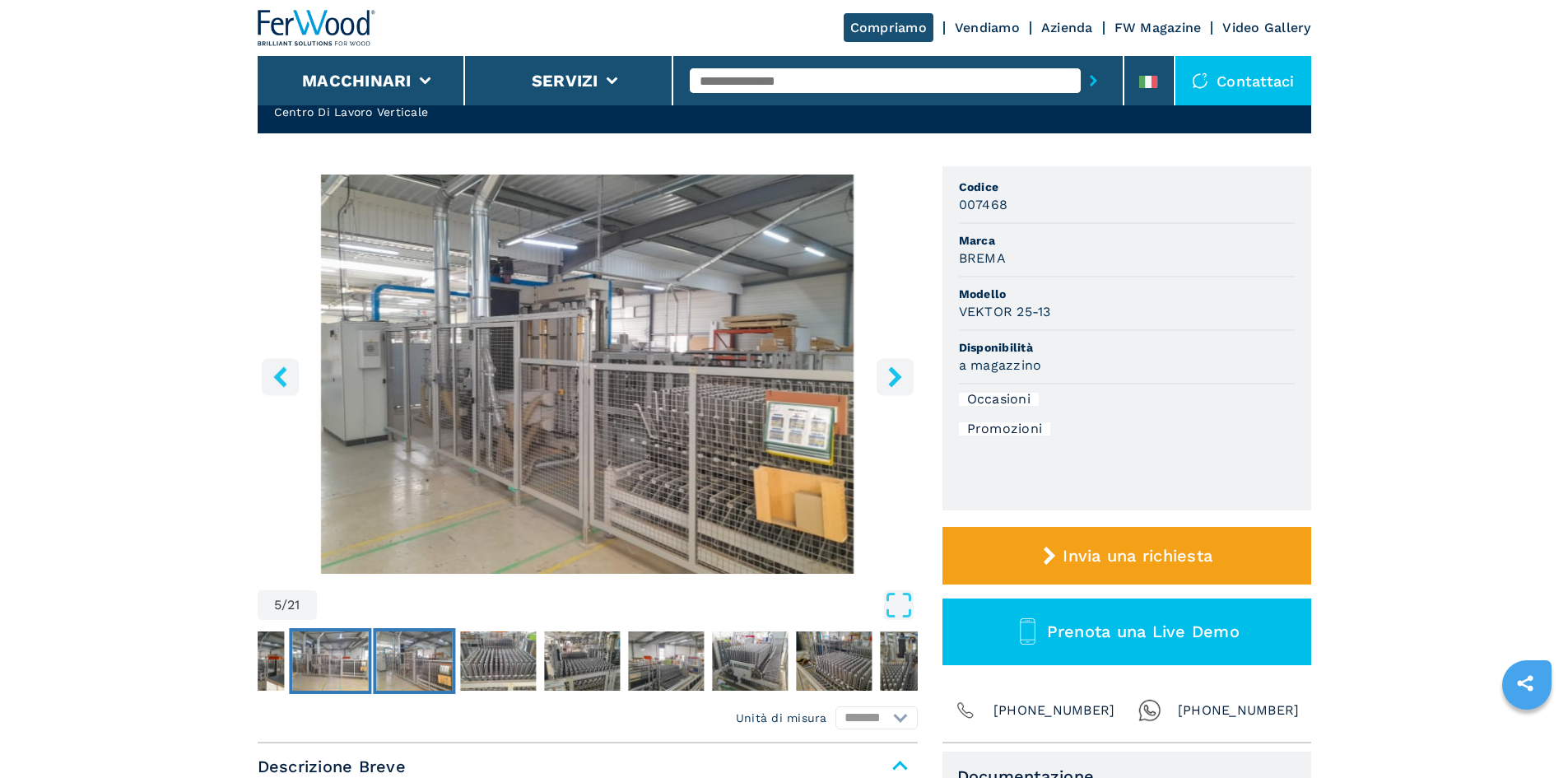
click at [327, 660] on img "Go to Slide 4" at bounding box center [330, 660] width 75 height 59
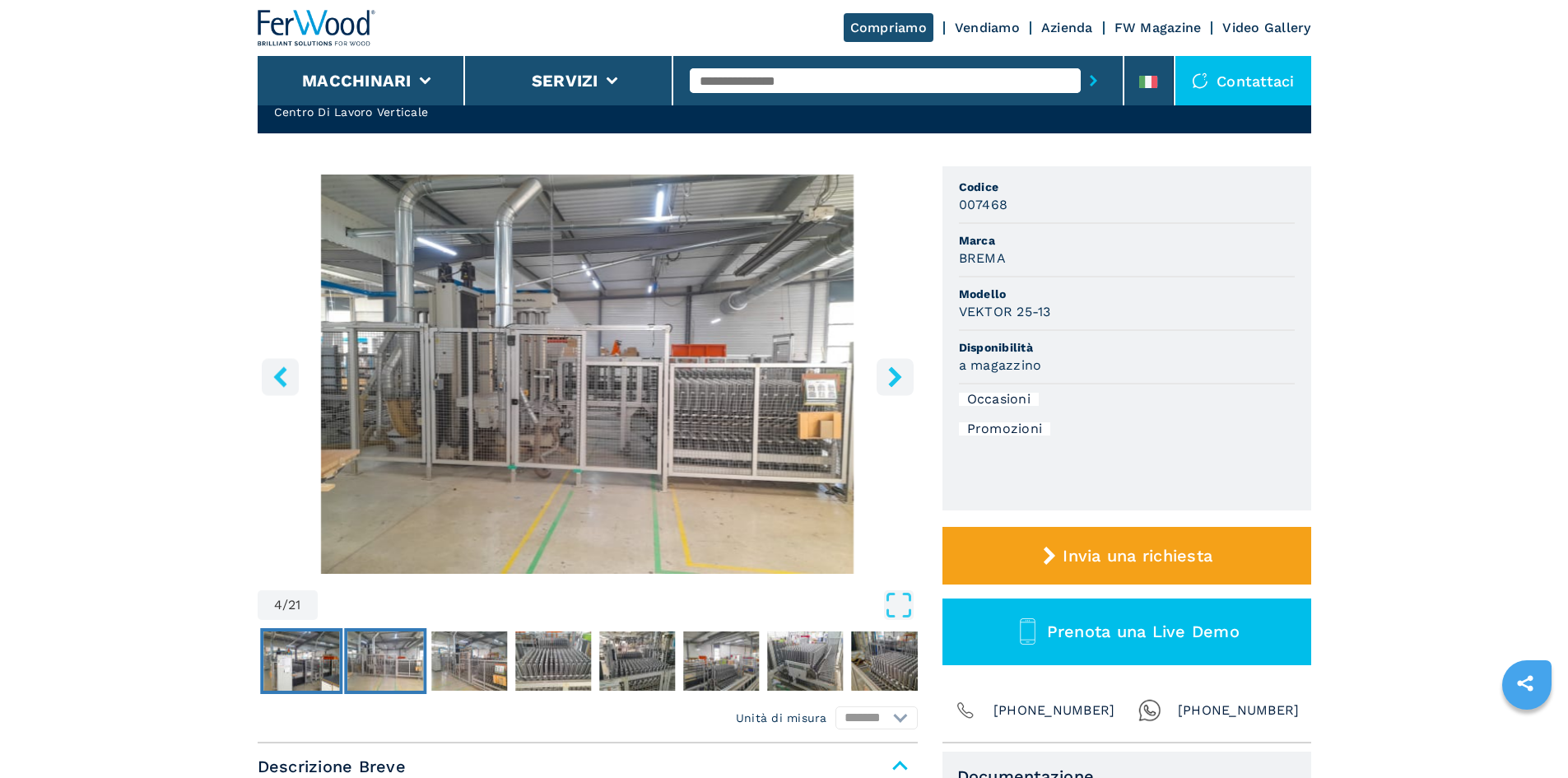
click at [320, 659] on img "Go to Slide 3" at bounding box center [302, 660] width 75 height 59
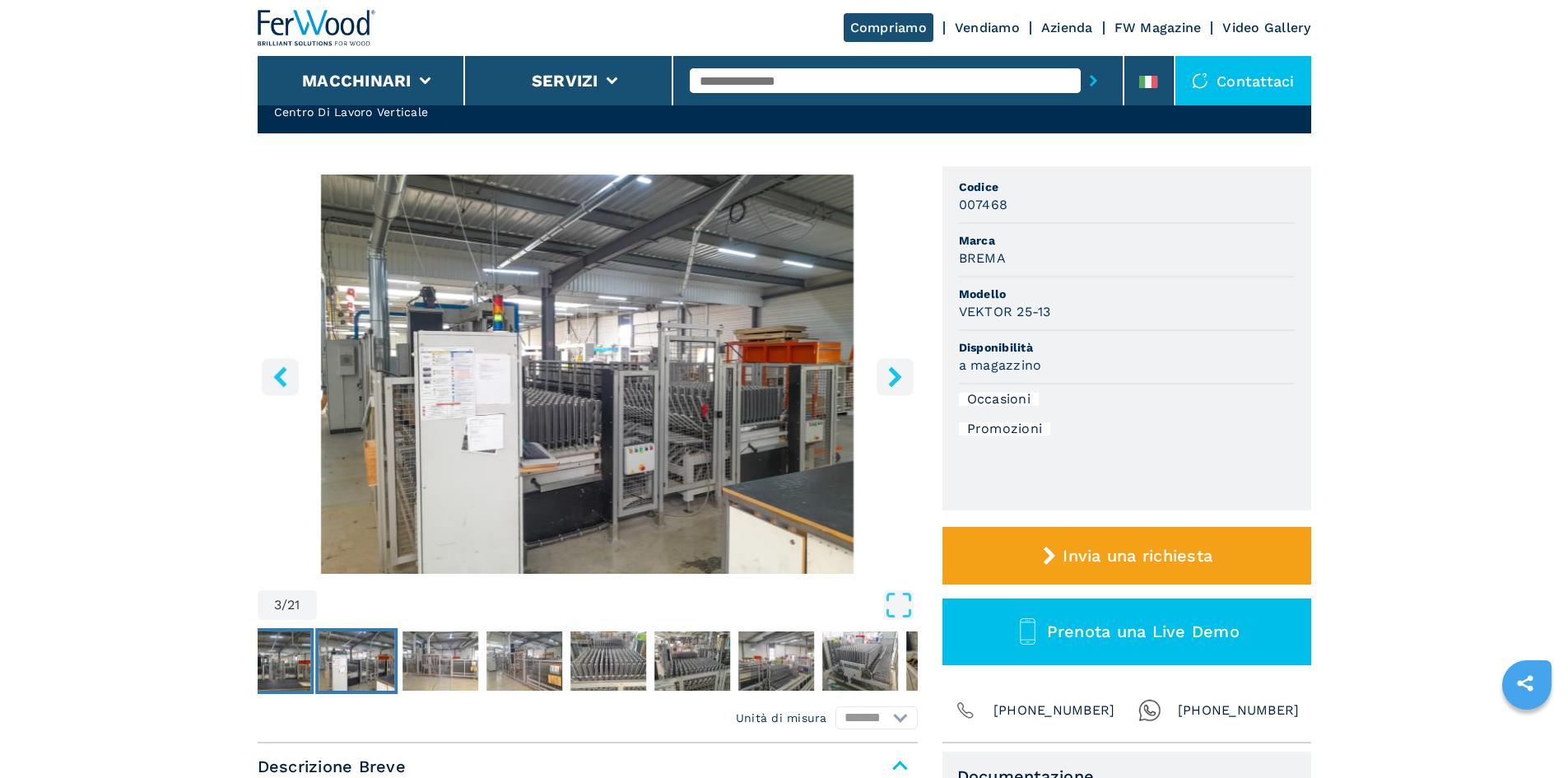
click at [301, 667] on img "Go to Slide 2" at bounding box center [272, 660] width 75 height 59
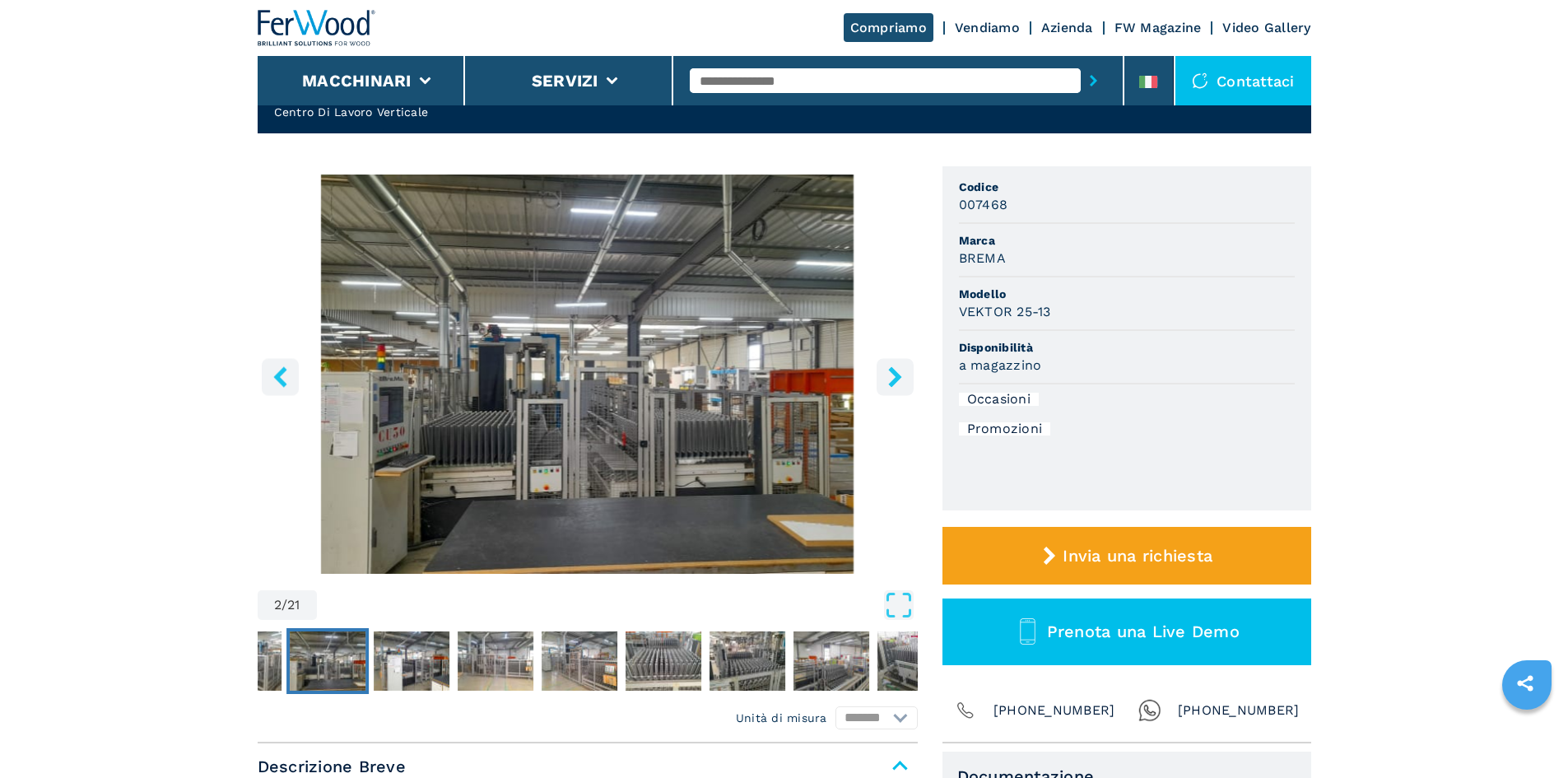
click at [294, 666] on img "Go to Slide 2" at bounding box center [327, 660] width 75 height 59
click at [279, 666] on img "Go to Slide 1" at bounding box center [243, 660] width 75 height 59
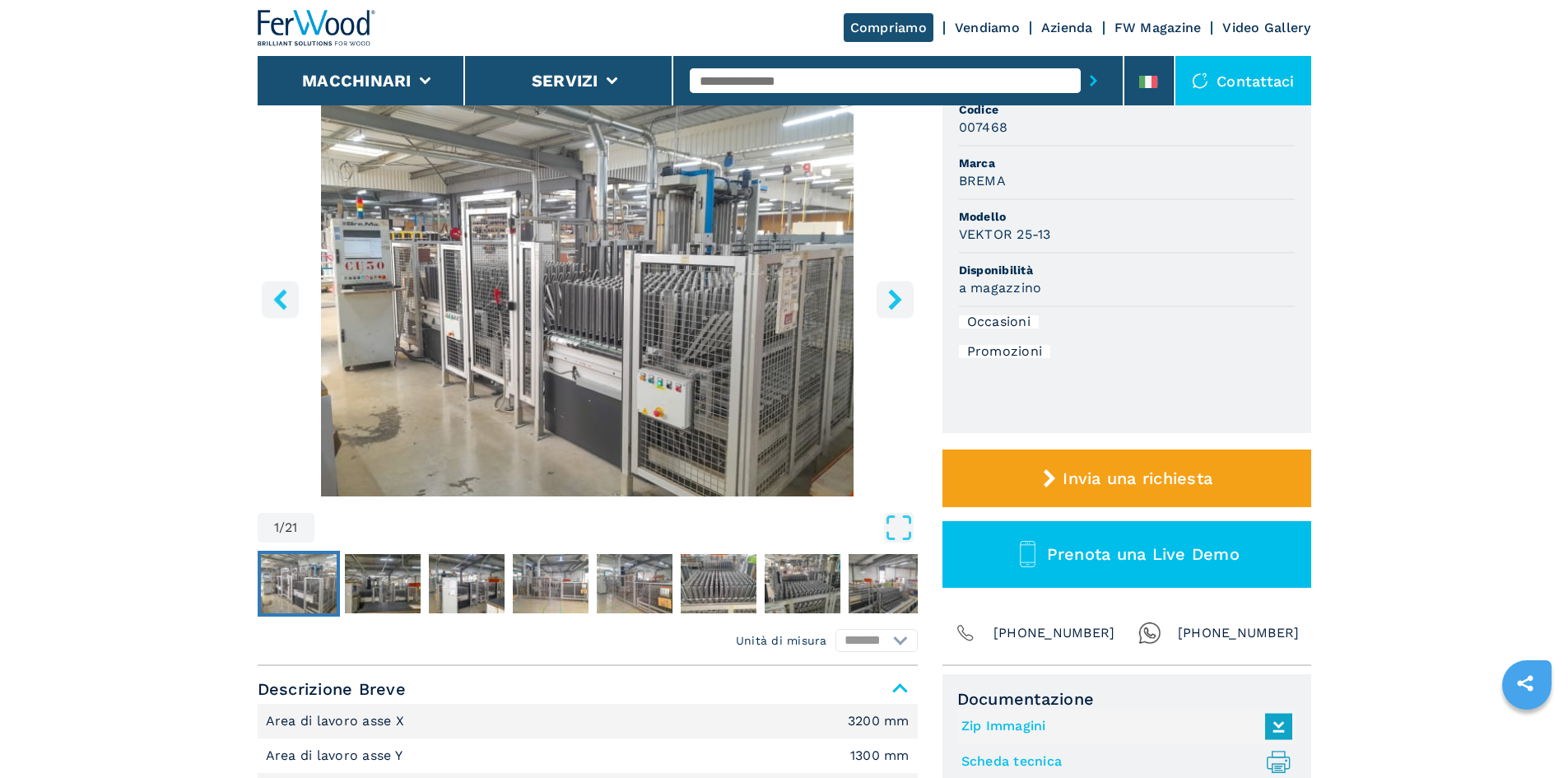
scroll to position [165, 0]
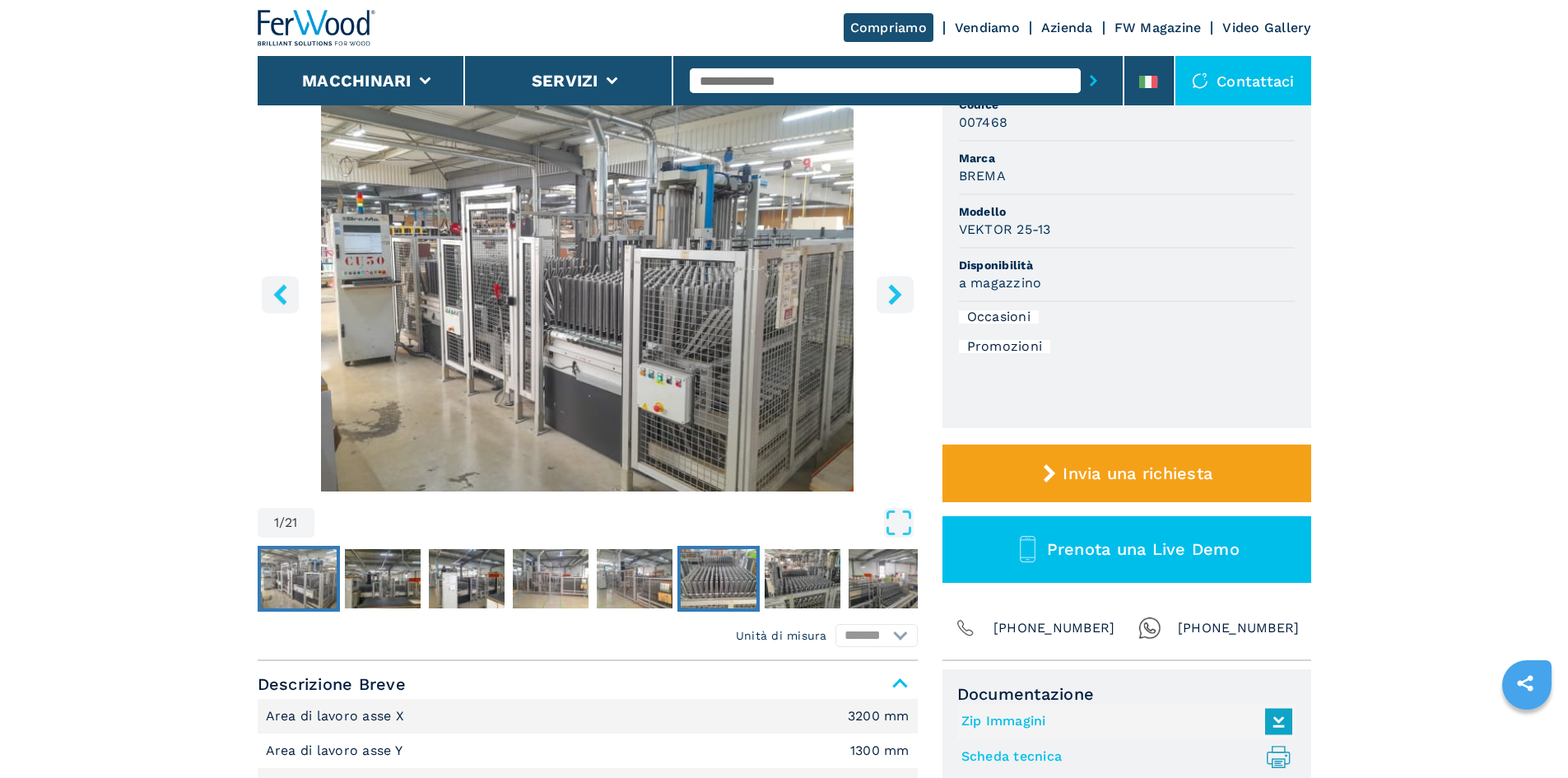
click at [718, 575] on img "Go to Slide 6" at bounding box center [718, 578] width 75 height 59
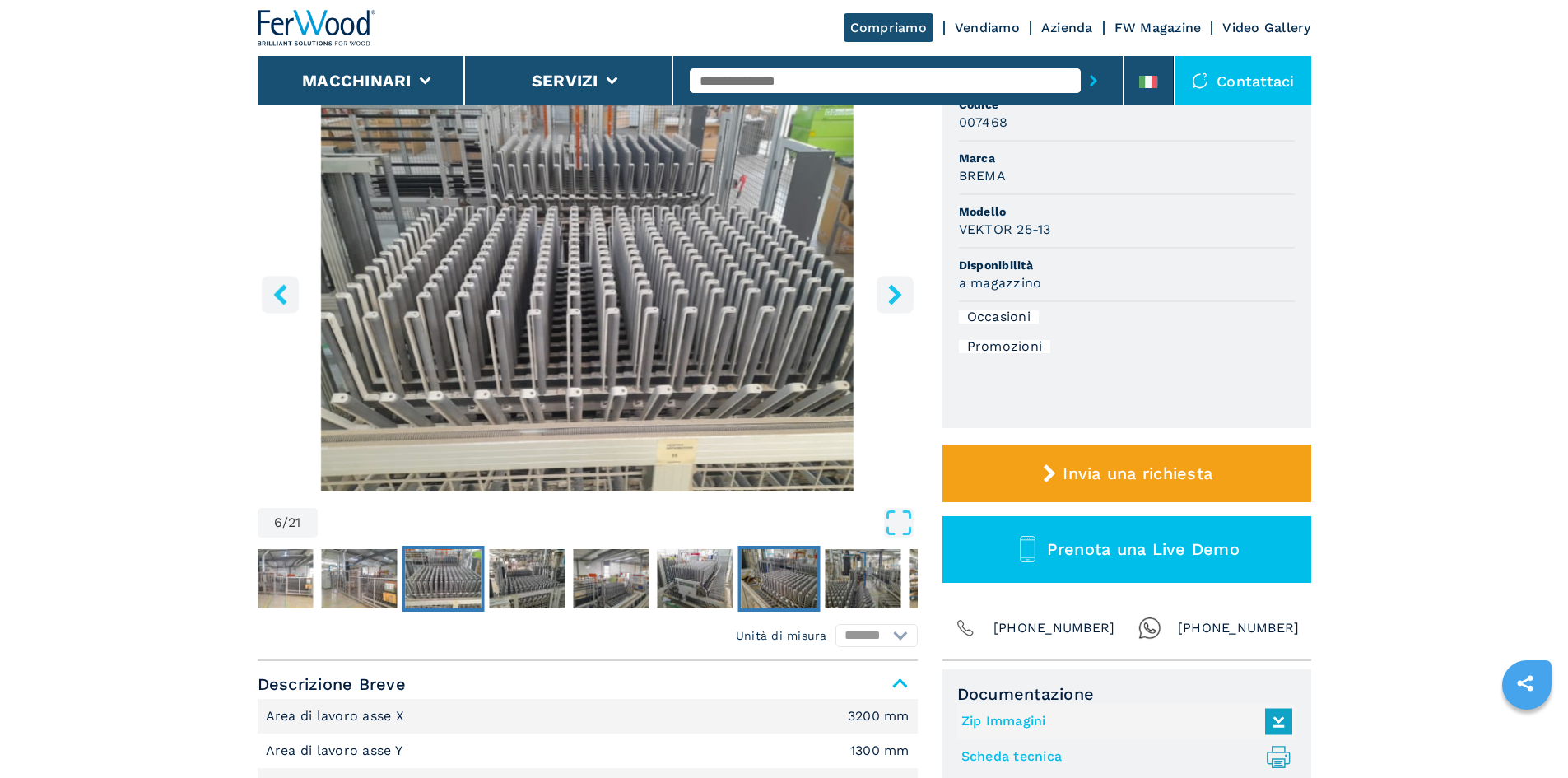
click at [757, 577] on img "Go to Slide 10" at bounding box center [778, 578] width 75 height 59
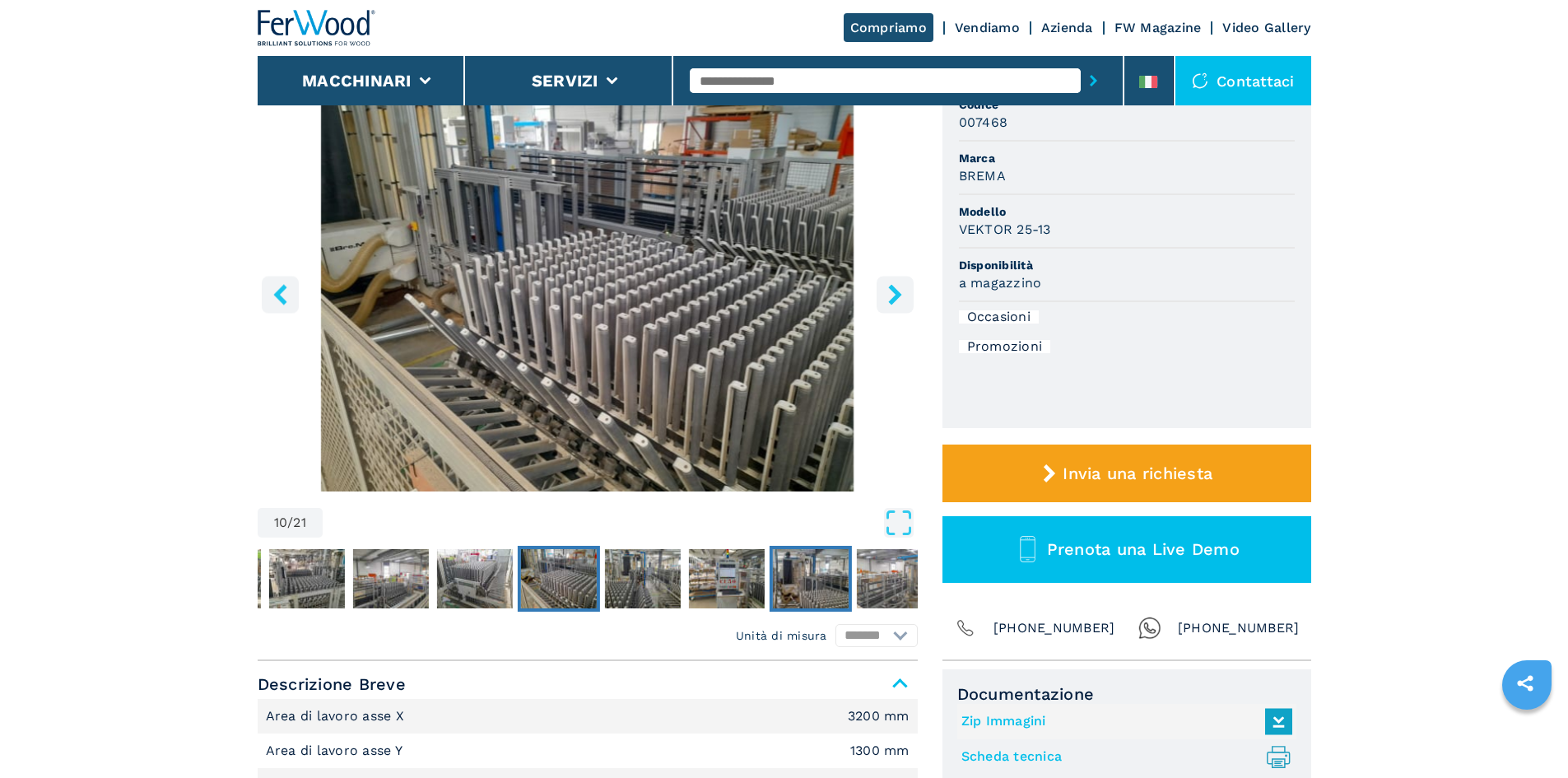
click at [803, 580] on img "Go to Slide 13" at bounding box center [809, 578] width 75 height 59
